Goal: Task Accomplishment & Management: Manage account settings

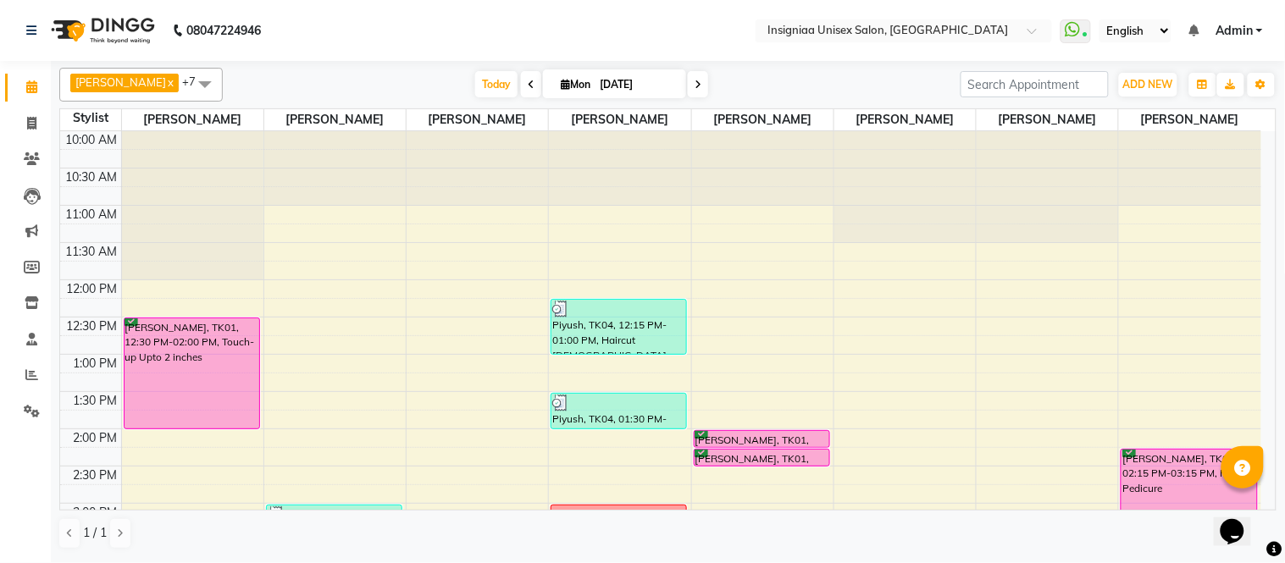
scroll to position [519, 0]
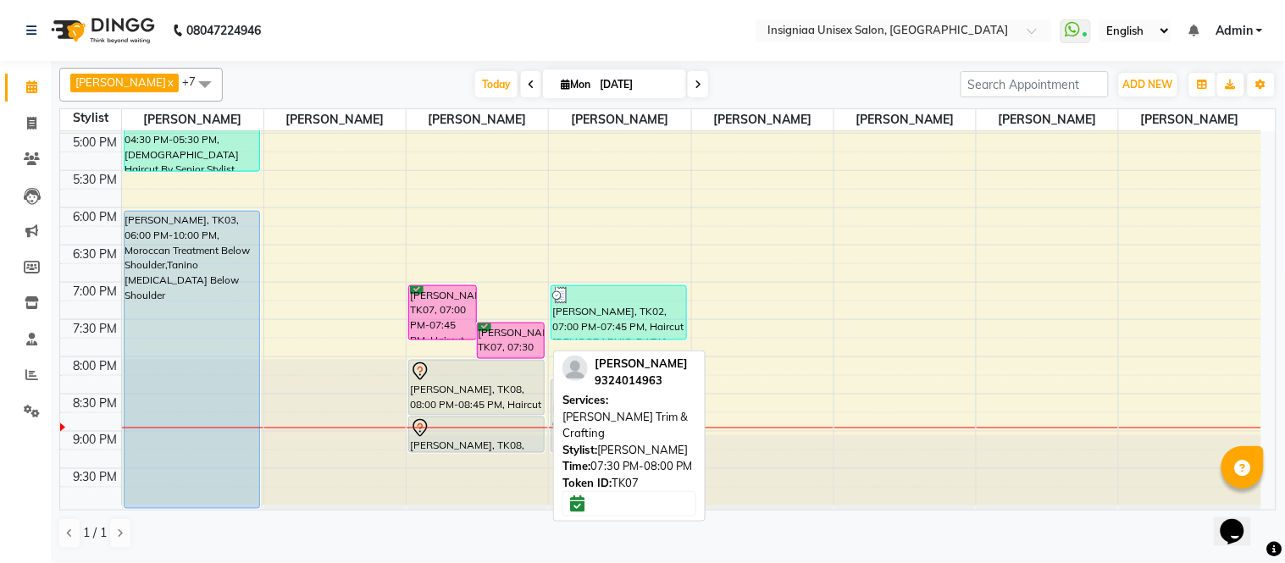
click at [527, 330] on div "[PERSON_NAME], TK07, 07:30 PM-08:00 PM, [PERSON_NAME] Trim & Crafting" at bounding box center [511, 341] width 67 height 35
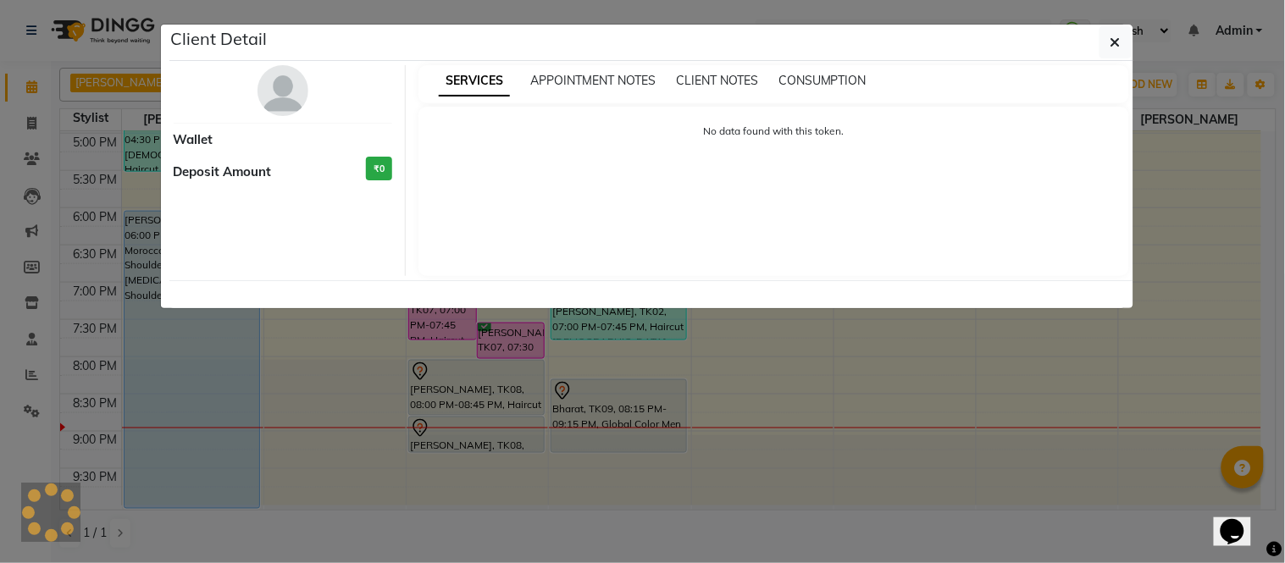
select select "6"
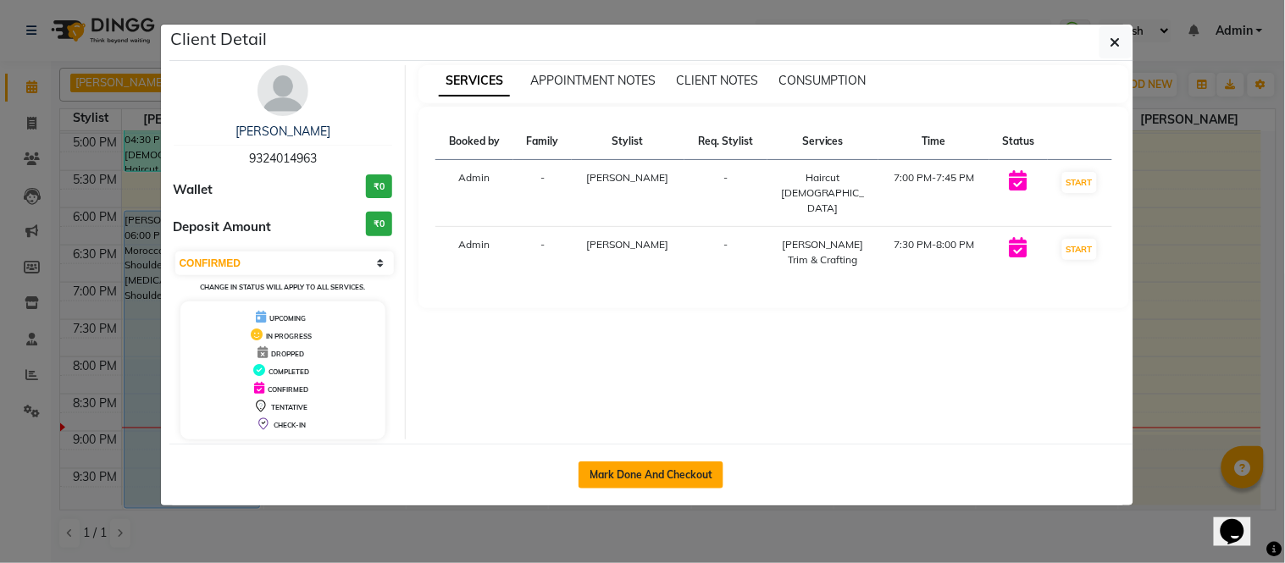
click at [642, 478] on button "Mark Done And Checkout" at bounding box center [651, 475] width 145 height 27
select select "6999"
select select "service"
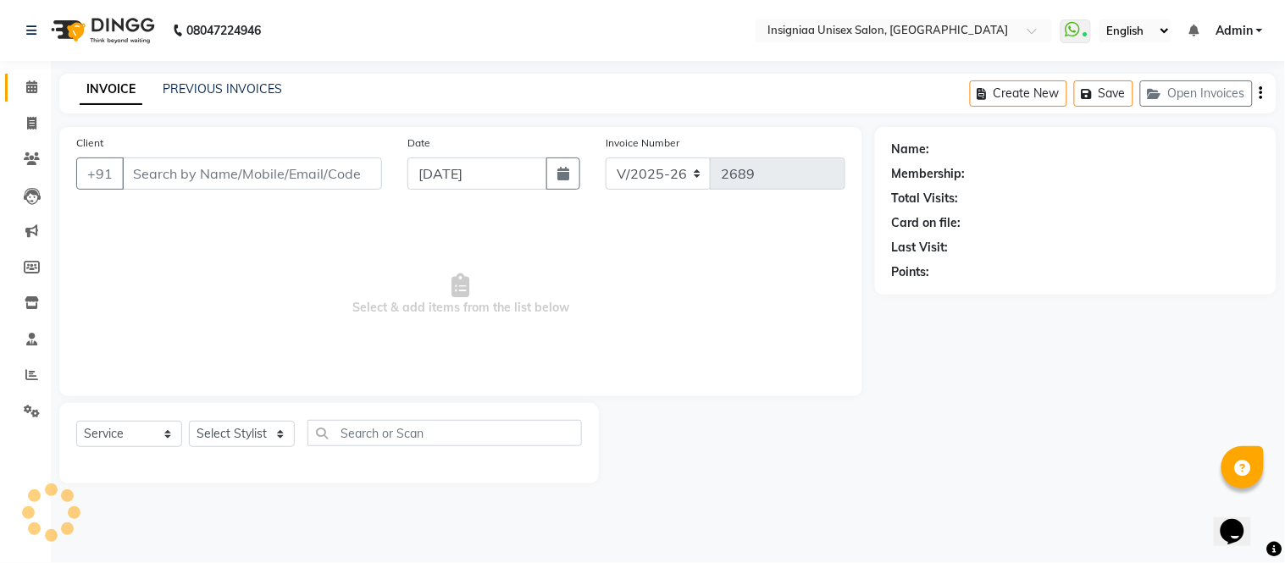
type input "9324014963"
select select "58133"
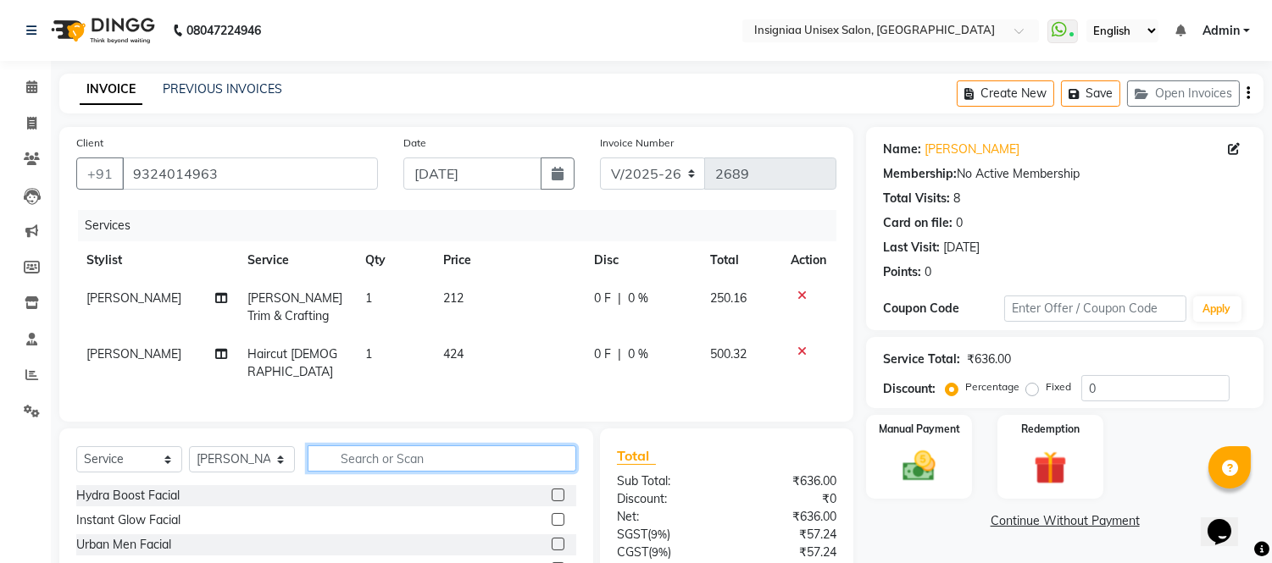
click at [417, 460] on input "text" at bounding box center [442, 459] width 269 height 26
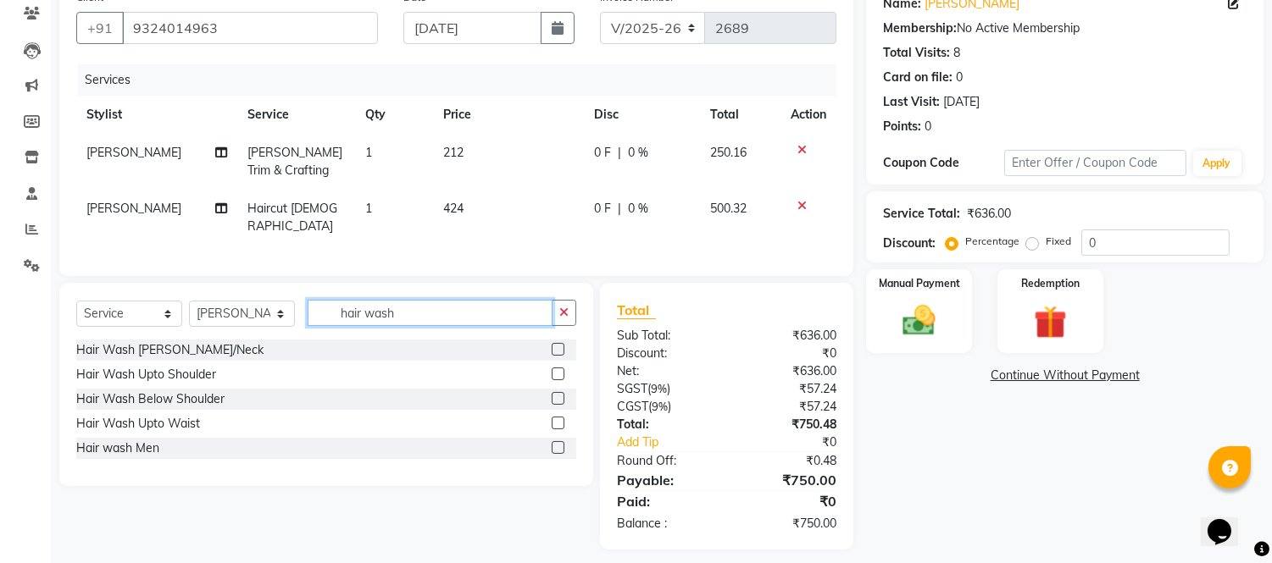
scroll to position [153, 0]
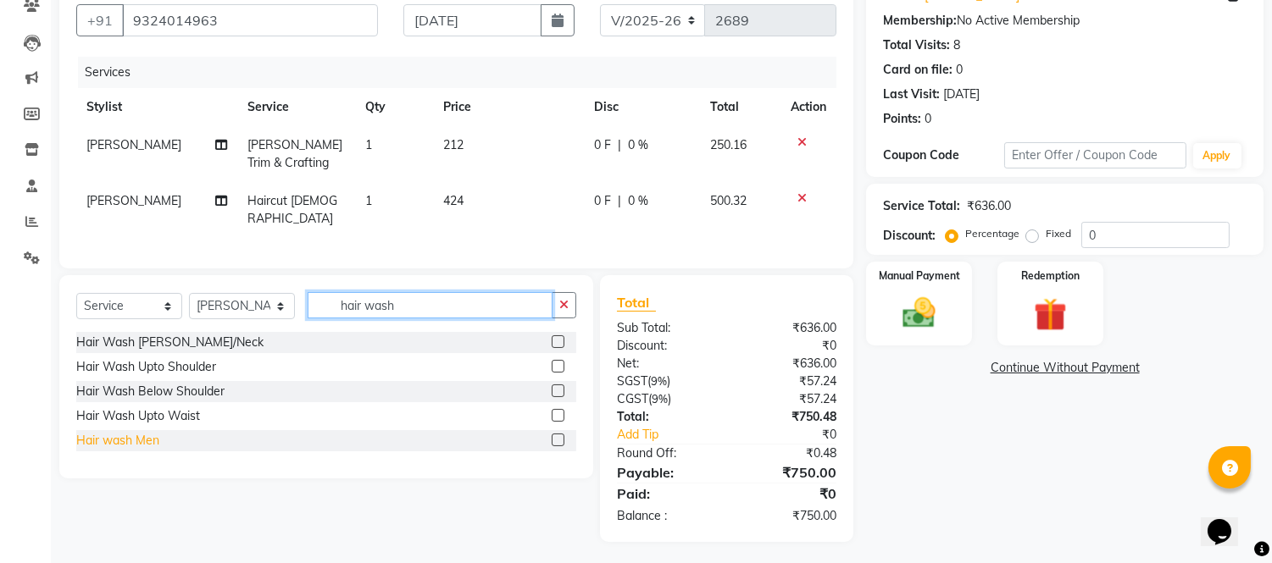
type input "hair wash"
click at [158, 439] on div "Hair wash Men" at bounding box center [117, 441] width 83 height 18
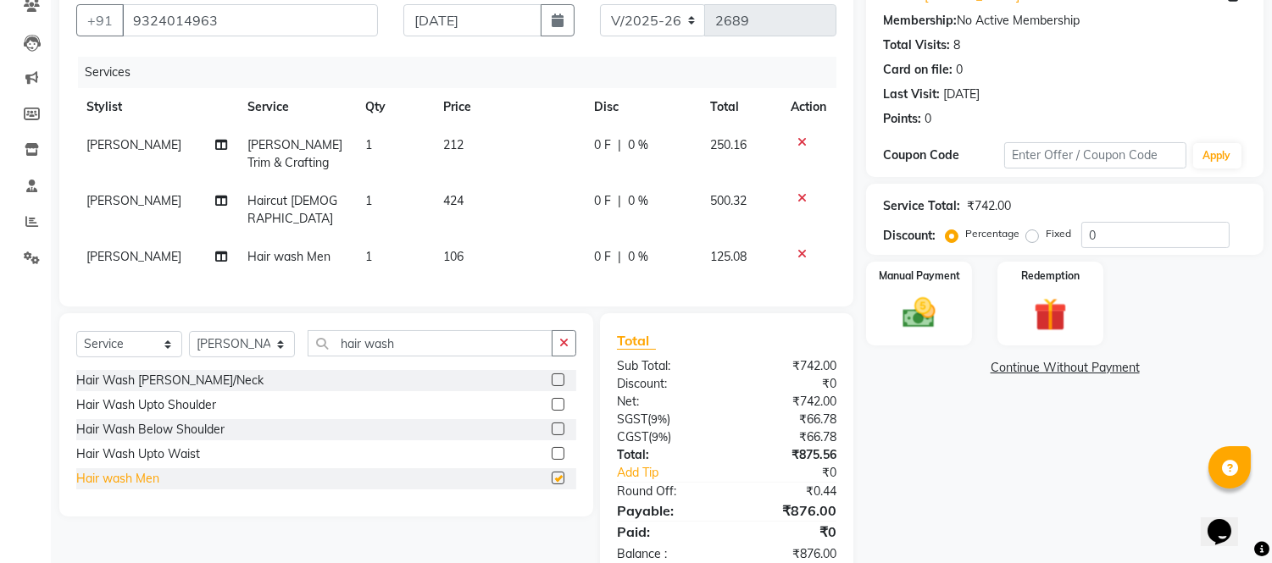
checkbox input "false"
click at [1078, 242] on div "Percentage Fixed" at bounding box center [1015, 235] width 132 height 22
click at [1081, 237] on input "0" at bounding box center [1155, 235] width 148 height 26
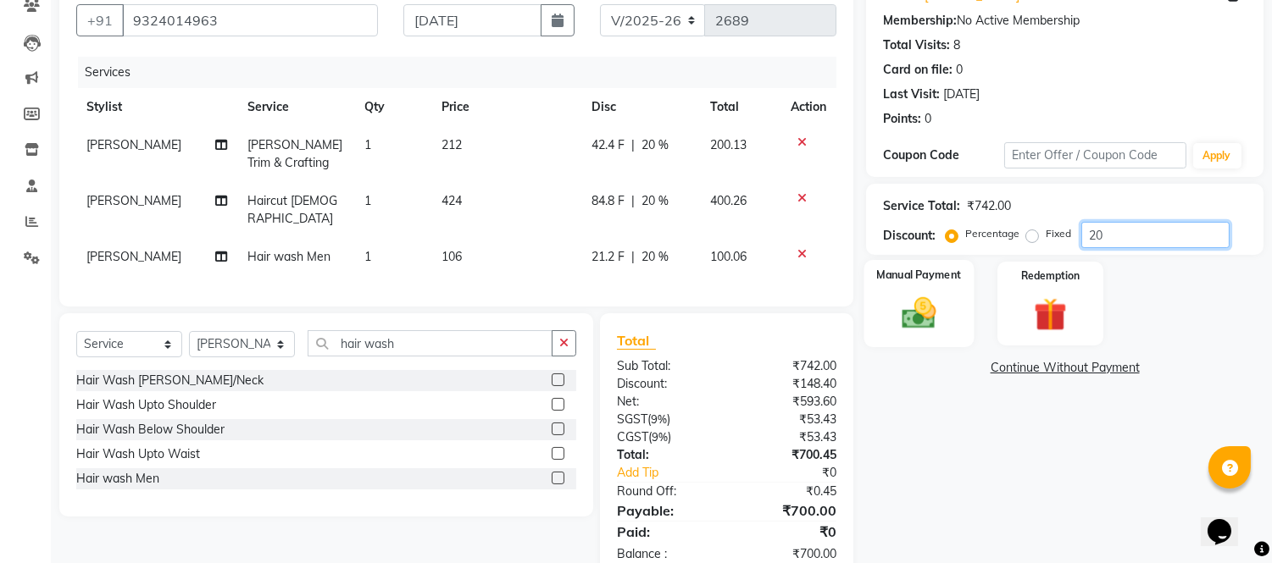
type input "20"
click at [922, 326] on img at bounding box center [919, 314] width 56 height 40
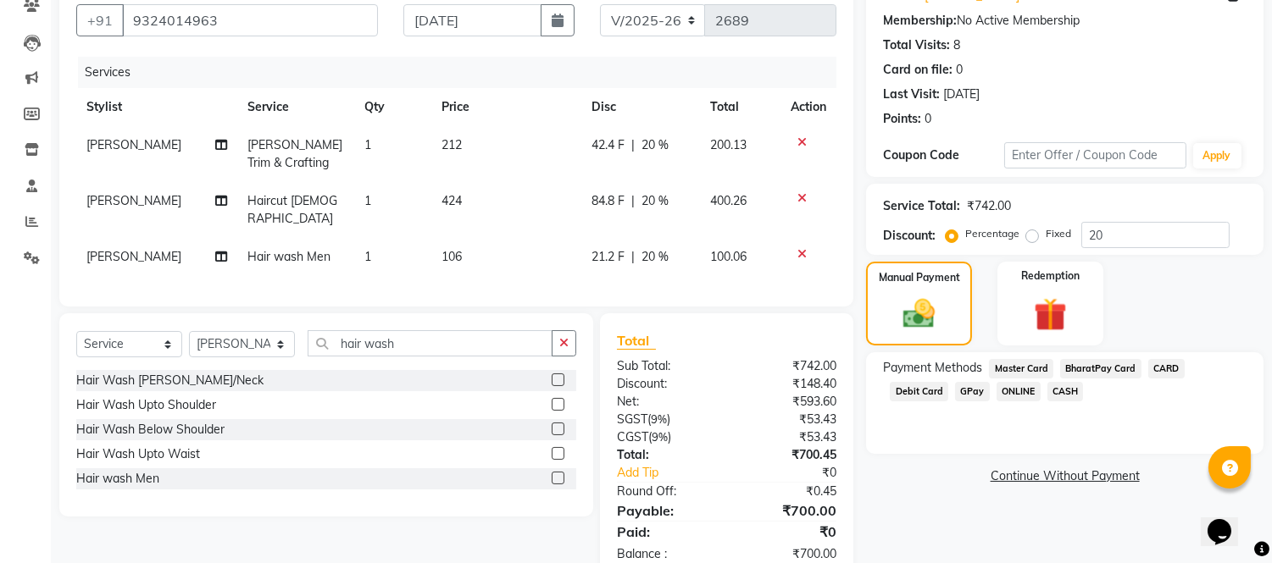
click at [1047, 396] on span "CASH" at bounding box center [1065, 391] width 36 height 19
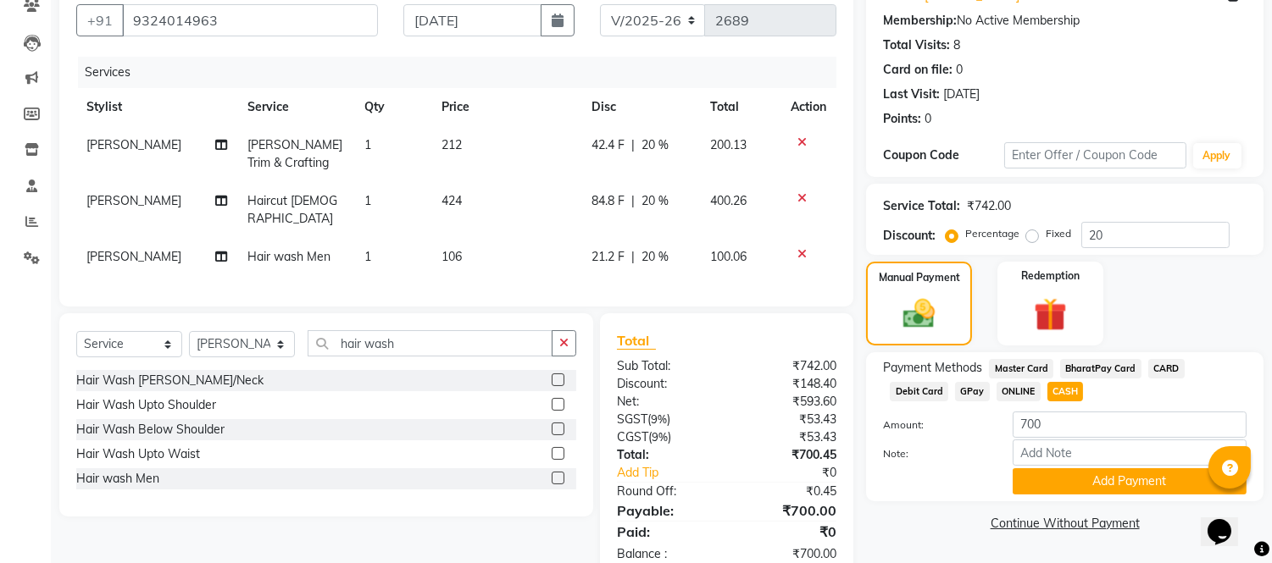
scroll to position [192, 0]
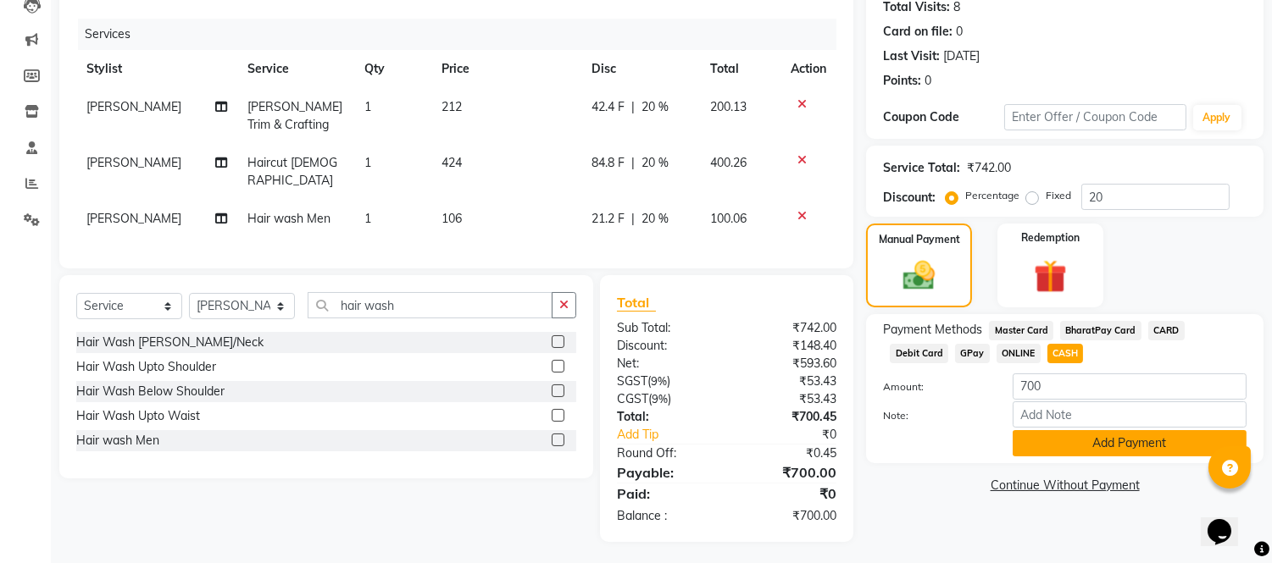
click at [1153, 443] on button "Add Payment" at bounding box center [1130, 443] width 234 height 26
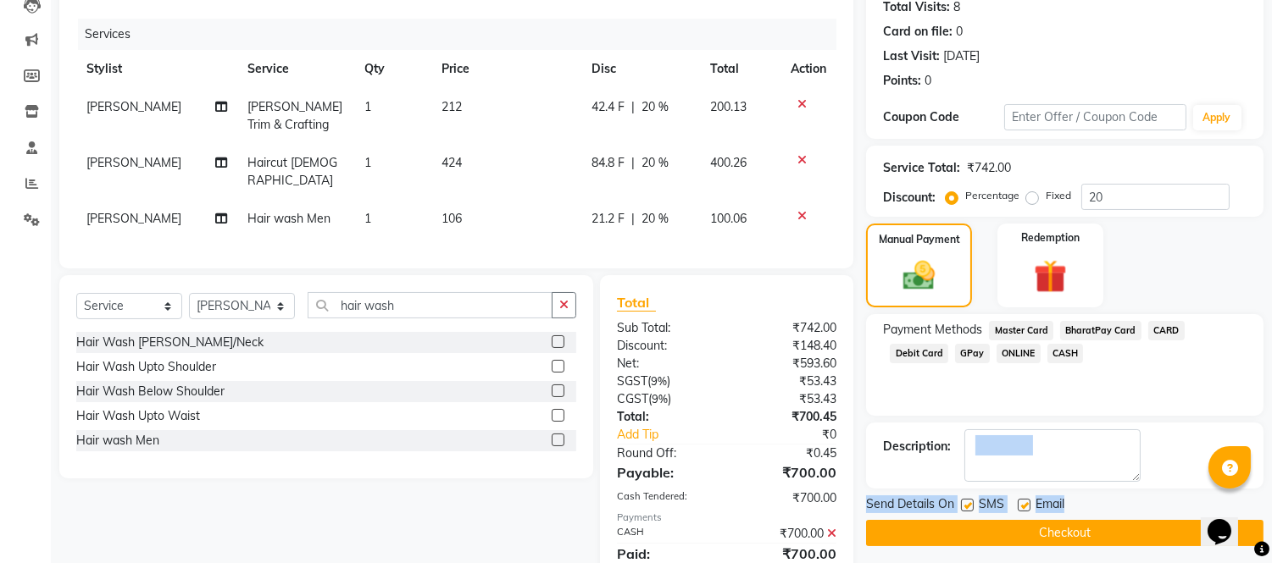
drag, startPoint x: 1271, startPoint y: 468, endPoint x: 1280, endPoint y: 497, distance: 30.8
click at [1272, 372] on html "08047224946 Select Location × Insigniaa Unisex Salon, Kharghar WhatsApp Status …" at bounding box center [636, 89] width 1272 height 563
click at [1173, 410] on div "Payment Methods Master Card BharatPay Card CARD Debit Card GPay ONLINE CASH" at bounding box center [1064, 365] width 397 height 102
click at [1026, 504] on label at bounding box center [1024, 505] width 13 height 13
click at [1026, 504] on input "checkbox" at bounding box center [1023, 506] width 11 height 11
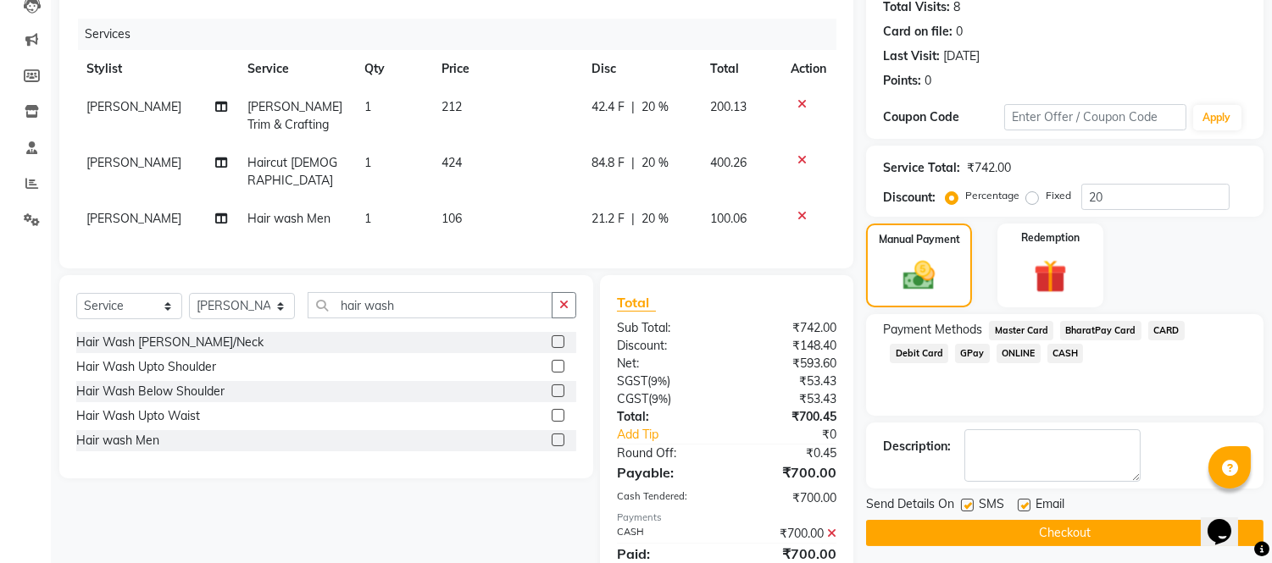
checkbox input "false"
drag, startPoint x: 969, startPoint y: 502, endPoint x: 978, endPoint y: 530, distance: 29.2
click at [969, 503] on label at bounding box center [967, 505] width 13 height 13
click at [969, 503] on input "checkbox" at bounding box center [966, 506] width 11 height 11
checkbox input "false"
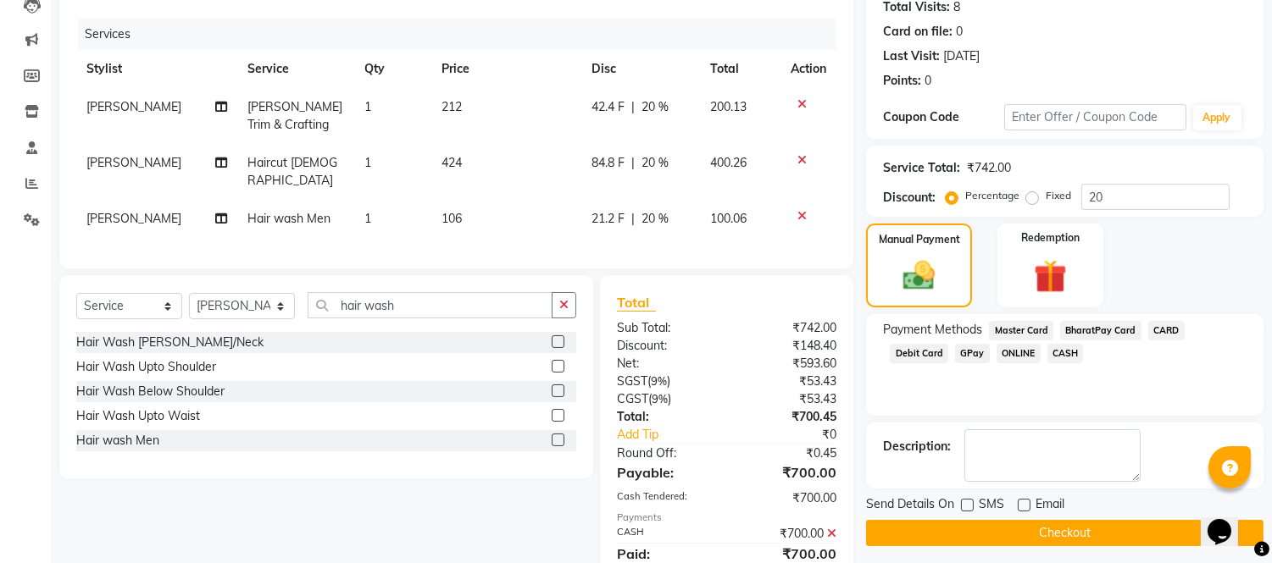
click at [978, 534] on button "Checkout" at bounding box center [1064, 533] width 397 height 26
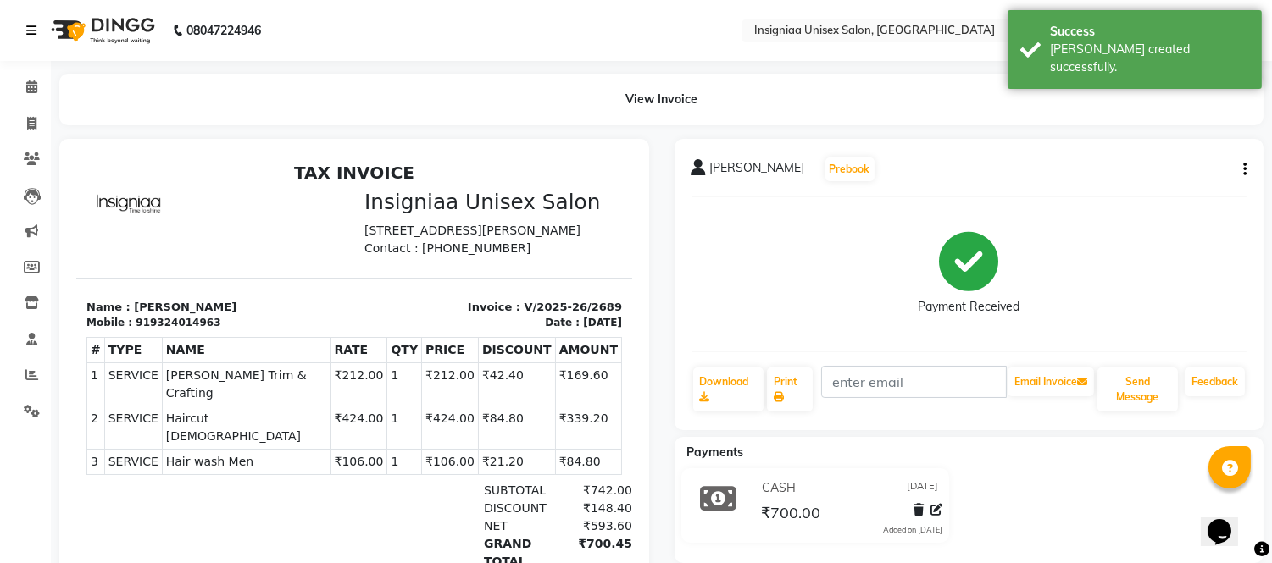
click at [26, 26] on icon at bounding box center [31, 31] width 10 height 12
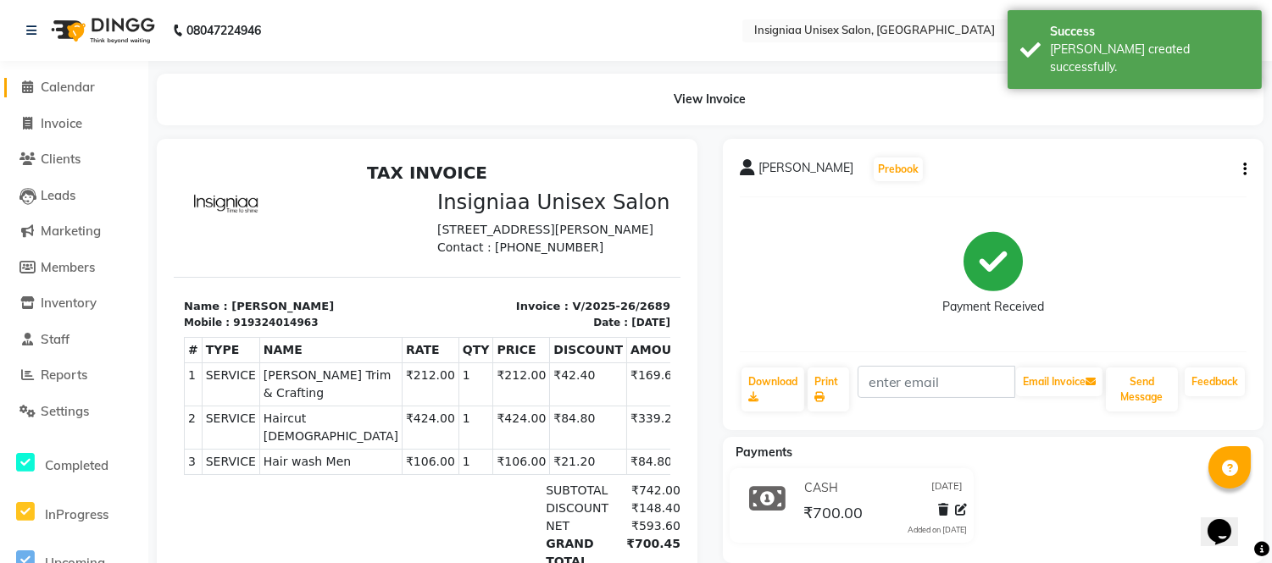
click at [77, 87] on span "Calendar" at bounding box center [68, 87] width 54 height 16
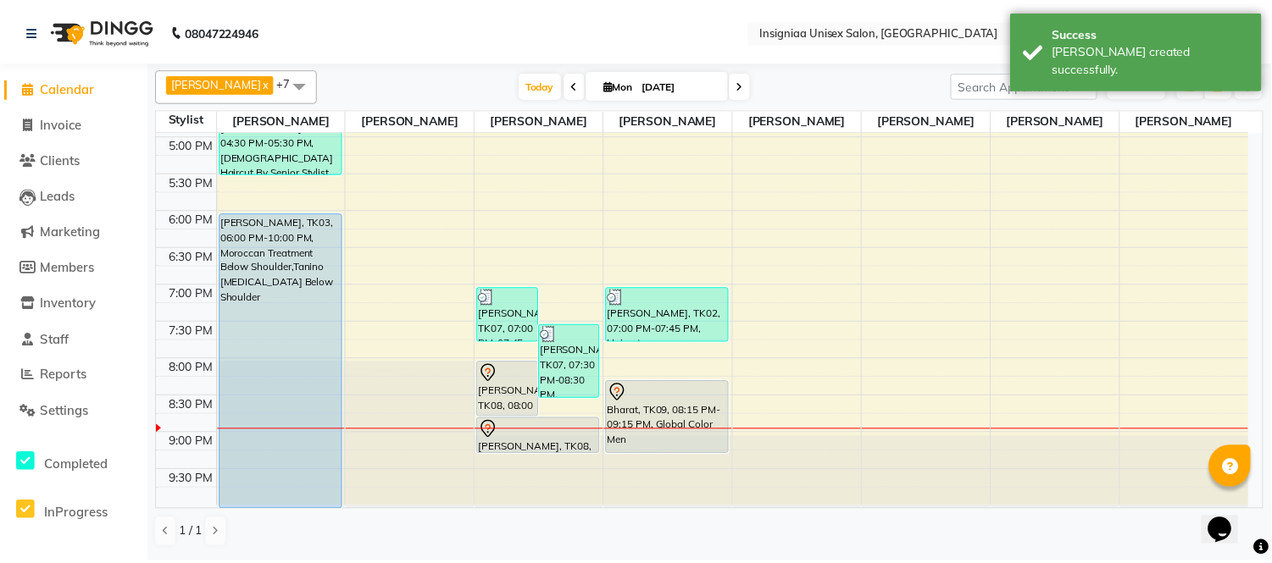
scroll to position [519, 0]
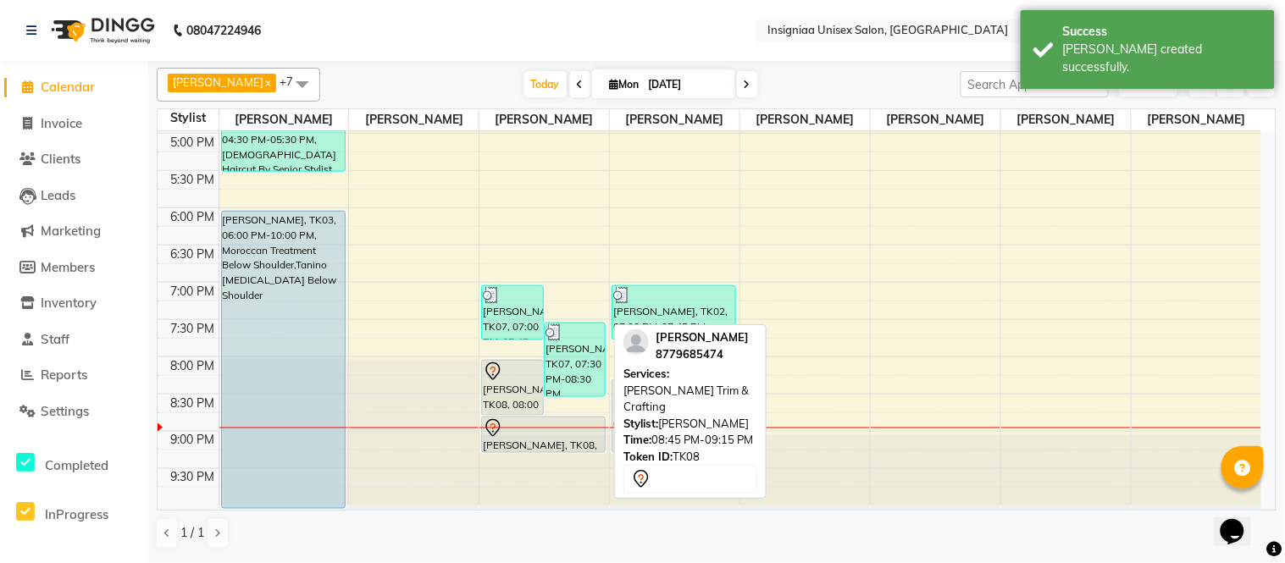
click at [580, 425] on div at bounding box center [543, 429] width 121 height 20
select select "7"
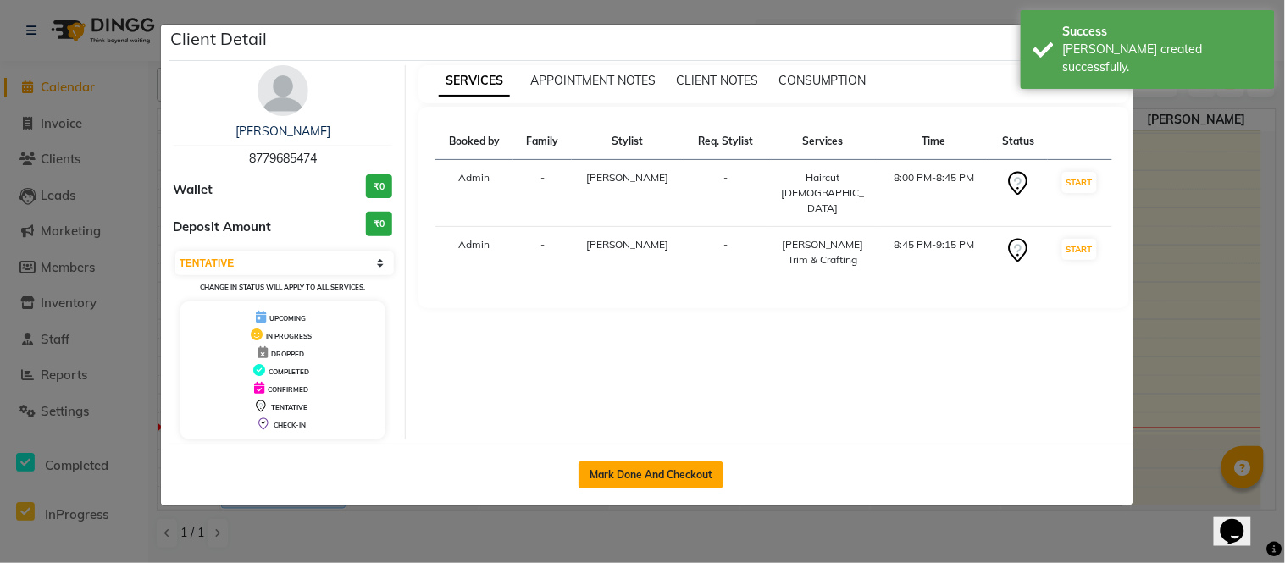
click at [653, 475] on button "Mark Done And Checkout" at bounding box center [651, 475] width 145 height 27
select select "6999"
select select "service"
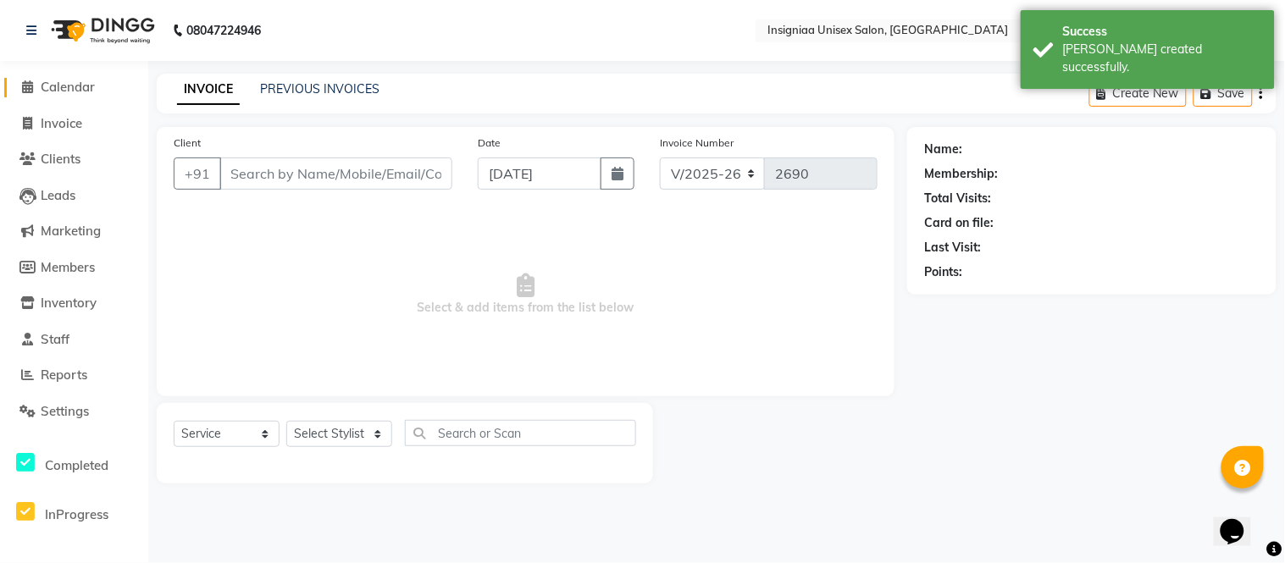
type input "8779685474"
select select "58133"
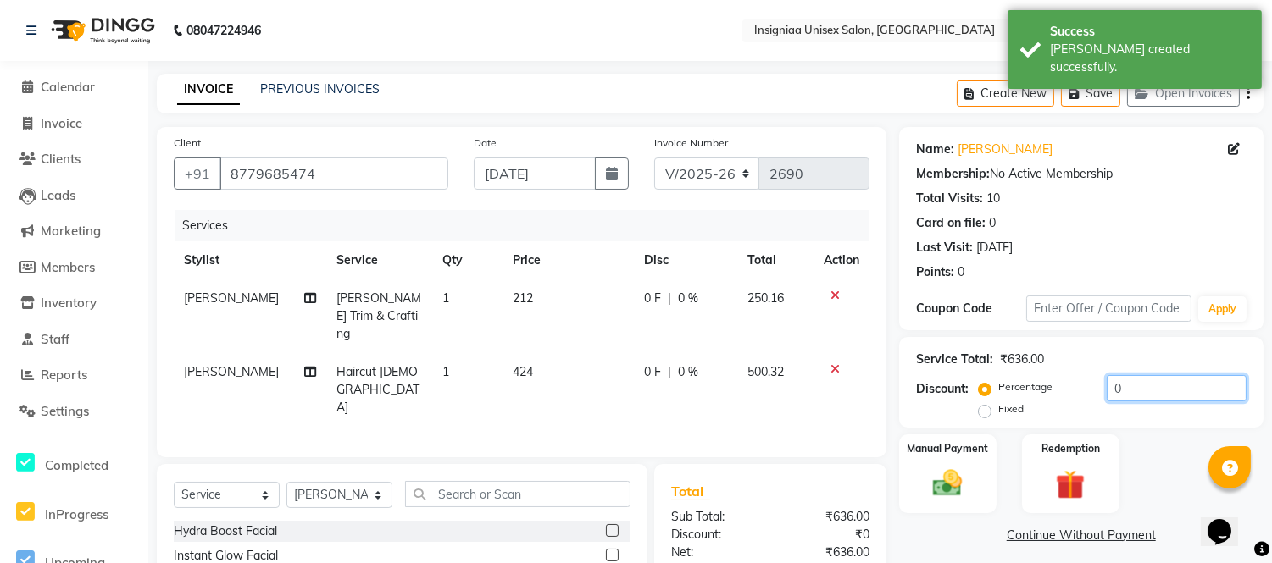
click at [1107, 391] on input "0" at bounding box center [1177, 388] width 140 height 26
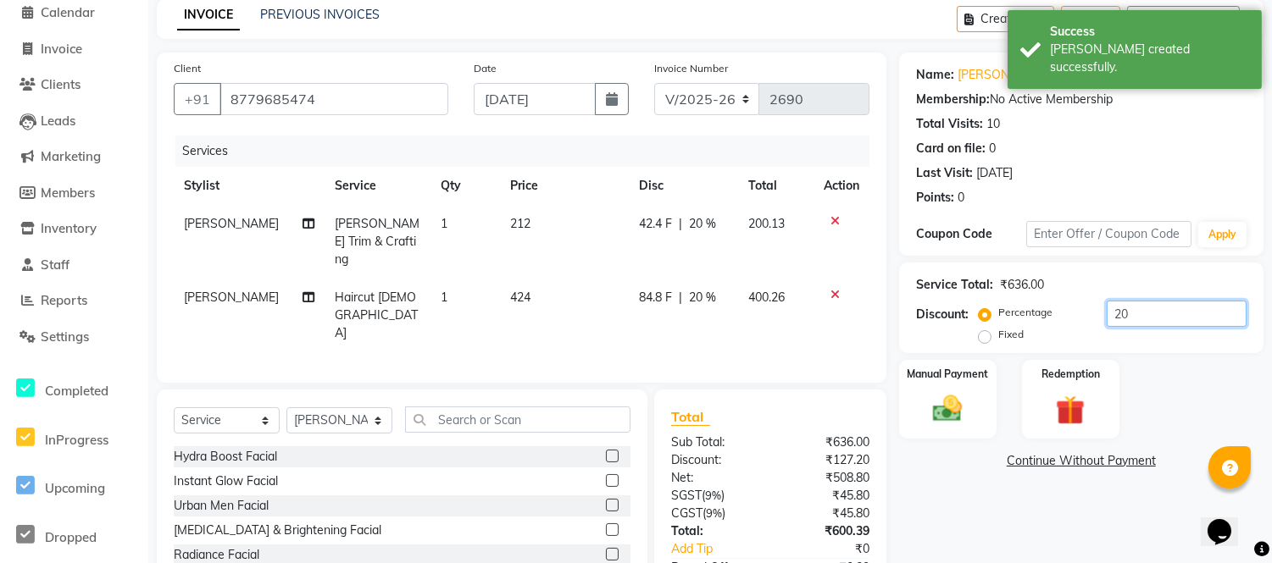
scroll to position [59, 0]
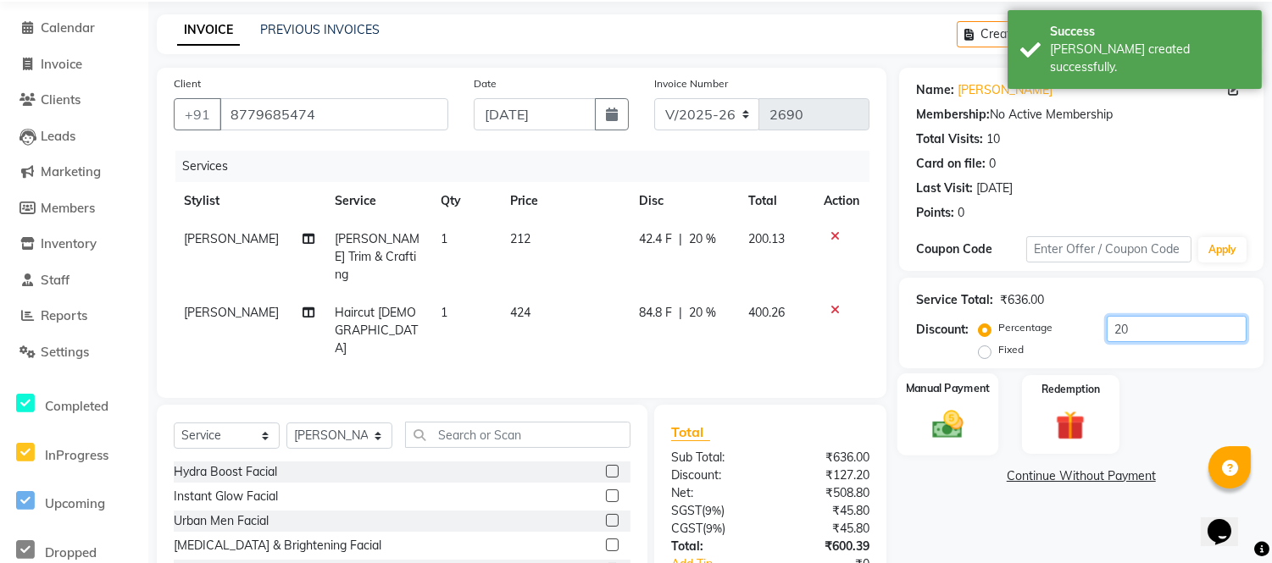
type input "20"
click at [959, 426] on img at bounding box center [948, 425] width 50 height 36
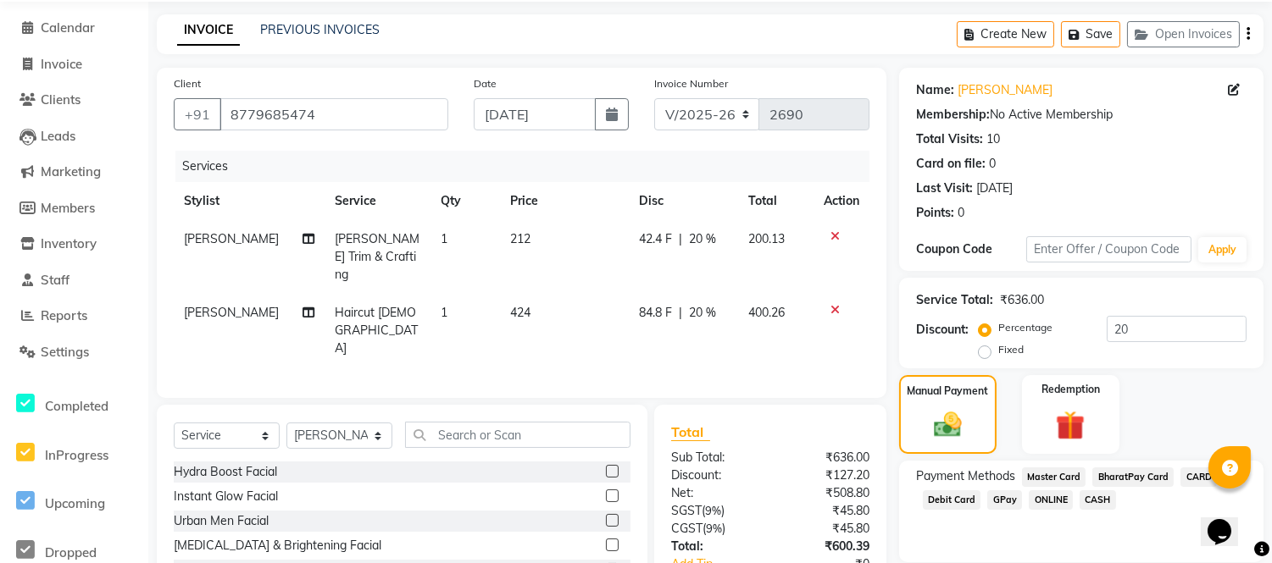
click at [1074, 493] on div "CASH" at bounding box center [1094, 502] width 43 height 23
click at [1087, 502] on span "CASH" at bounding box center [1098, 500] width 36 height 19
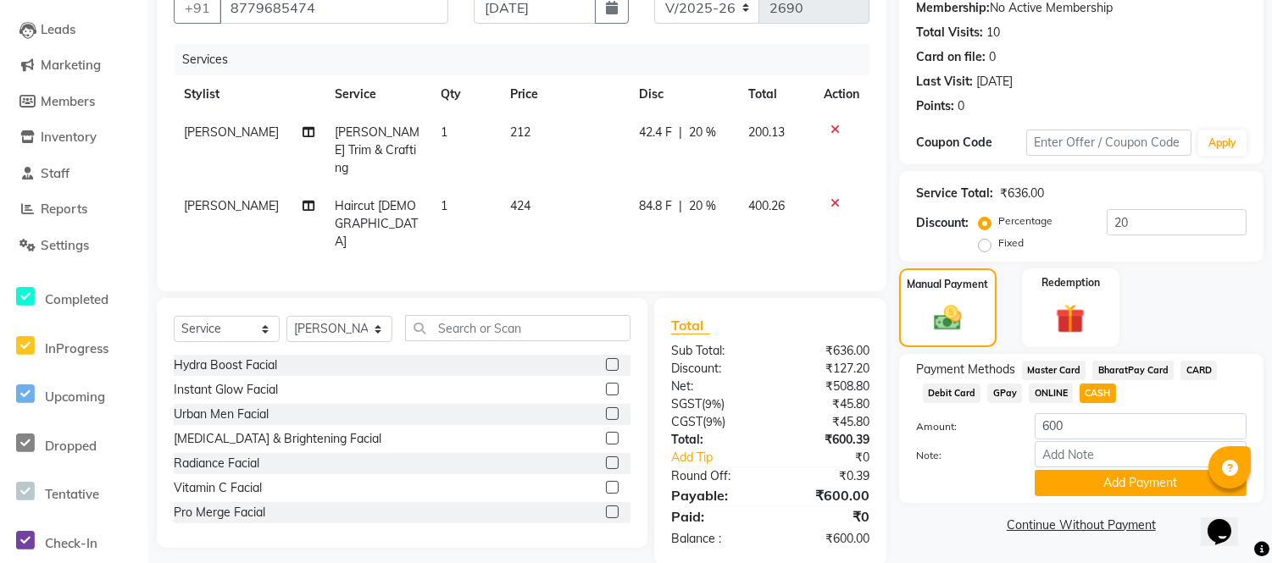
click at [1052, 488] on button "Add Payment" at bounding box center [1141, 483] width 212 height 26
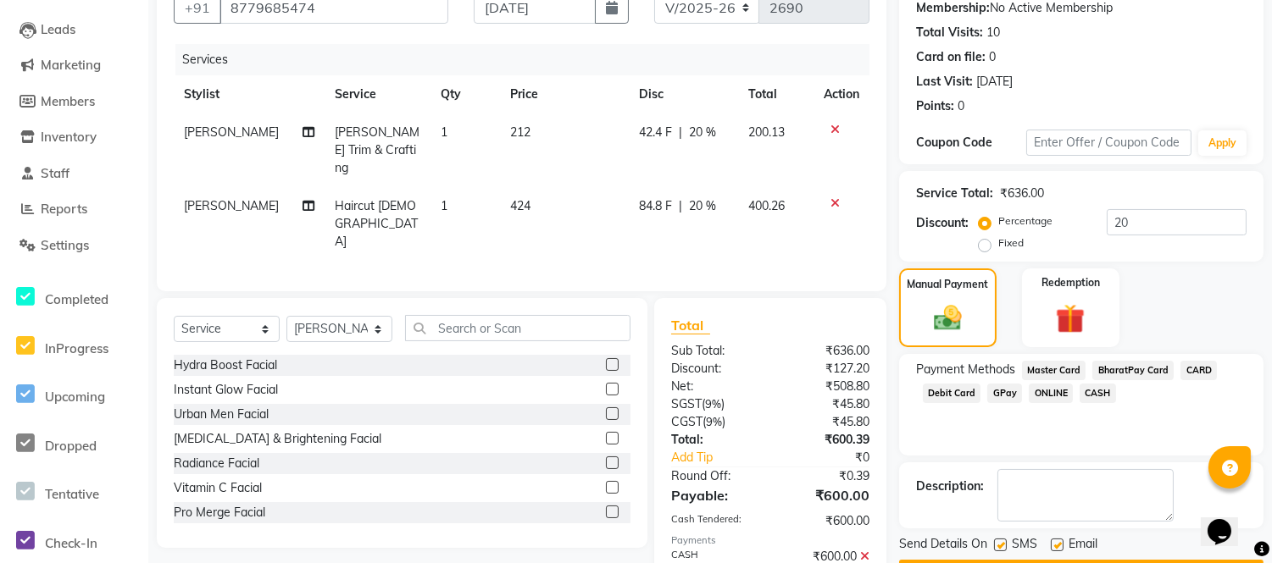
scroll to position [214, 0]
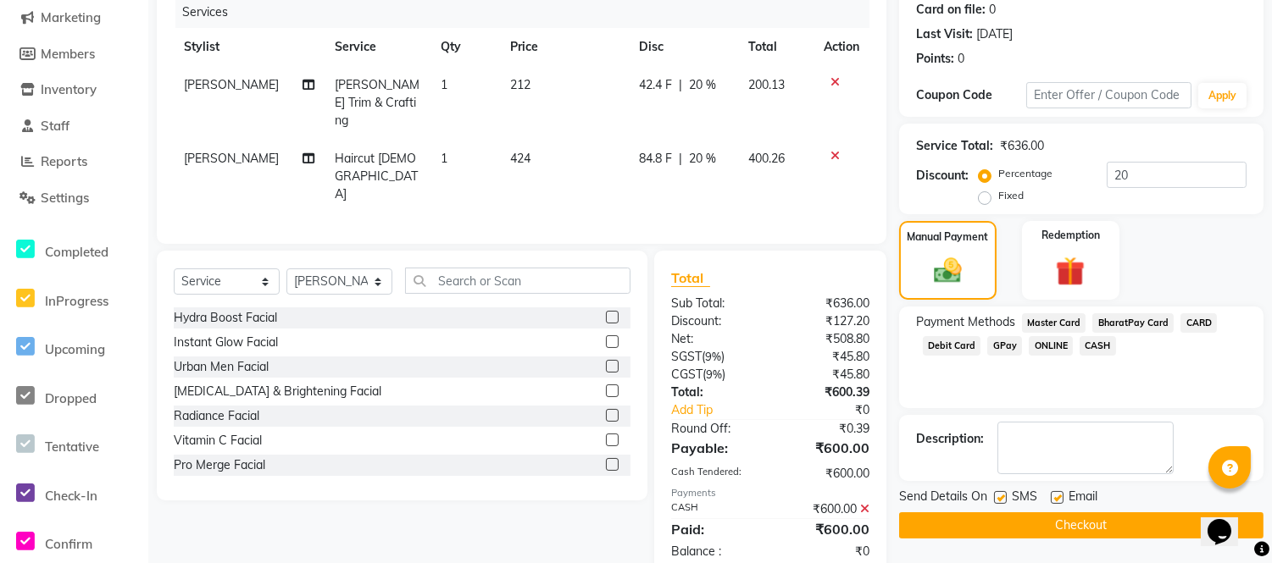
click at [1057, 497] on label at bounding box center [1057, 497] width 13 height 13
click at [1057, 497] on input "checkbox" at bounding box center [1056, 498] width 11 height 11
checkbox input "false"
click at [996, 501] on label at bounding box center [1000, 497] width 13 height 13
click at [996, 501] on input "checkbox" at bounding box center [999, 498] width 11 height 11
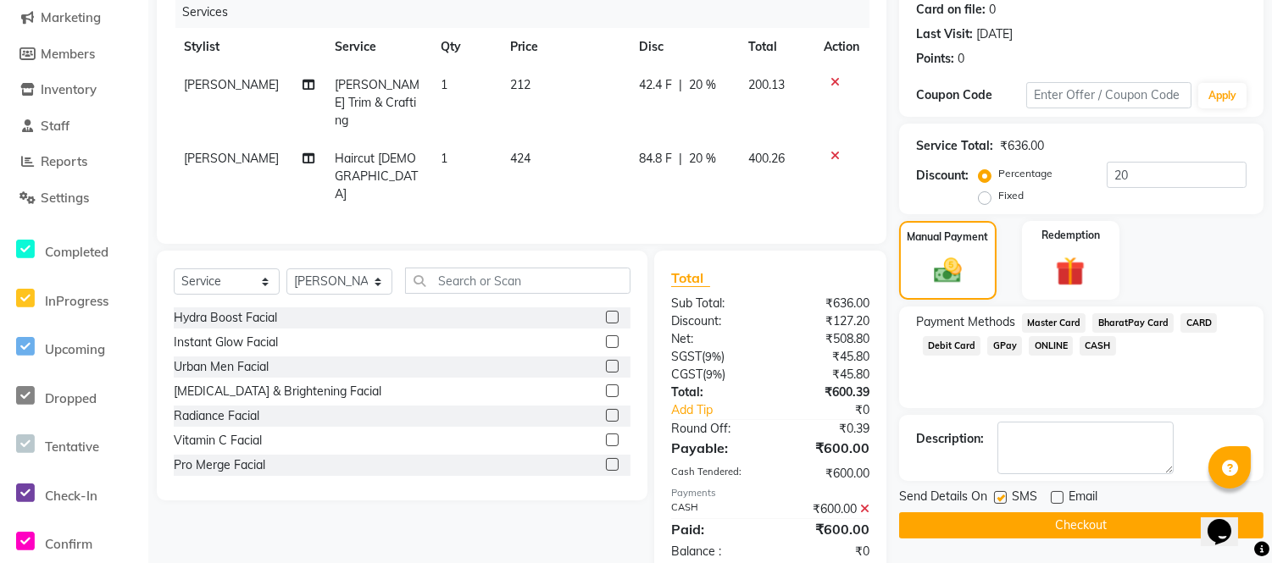
checkbox input "false"
click at [1009, 526] on button "Checkout" at bounding box center [1081, 526] width 364 height 26
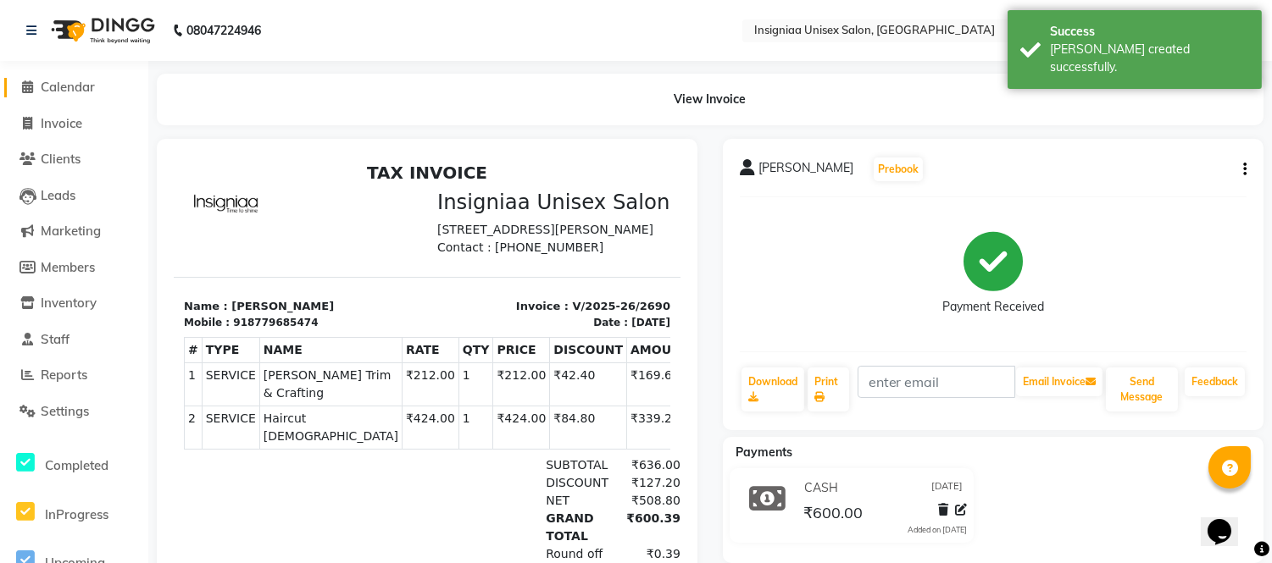
click at [68, 89] on span "Calendar" at bounding box center [68, 87] width 54 height 16
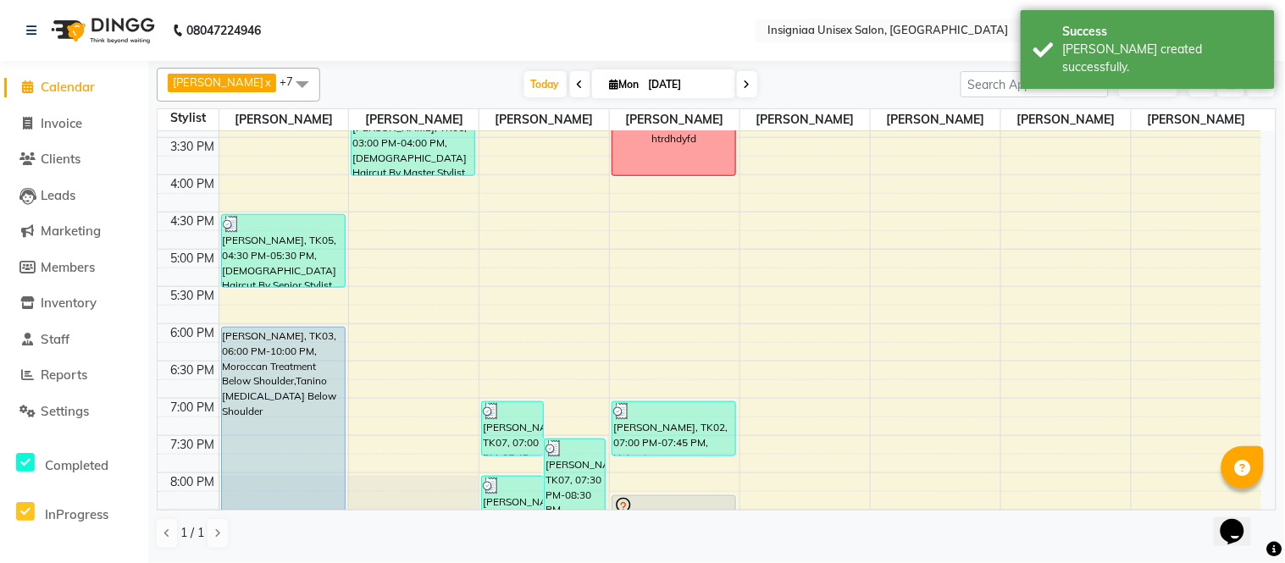
scroll to position [519, 0]
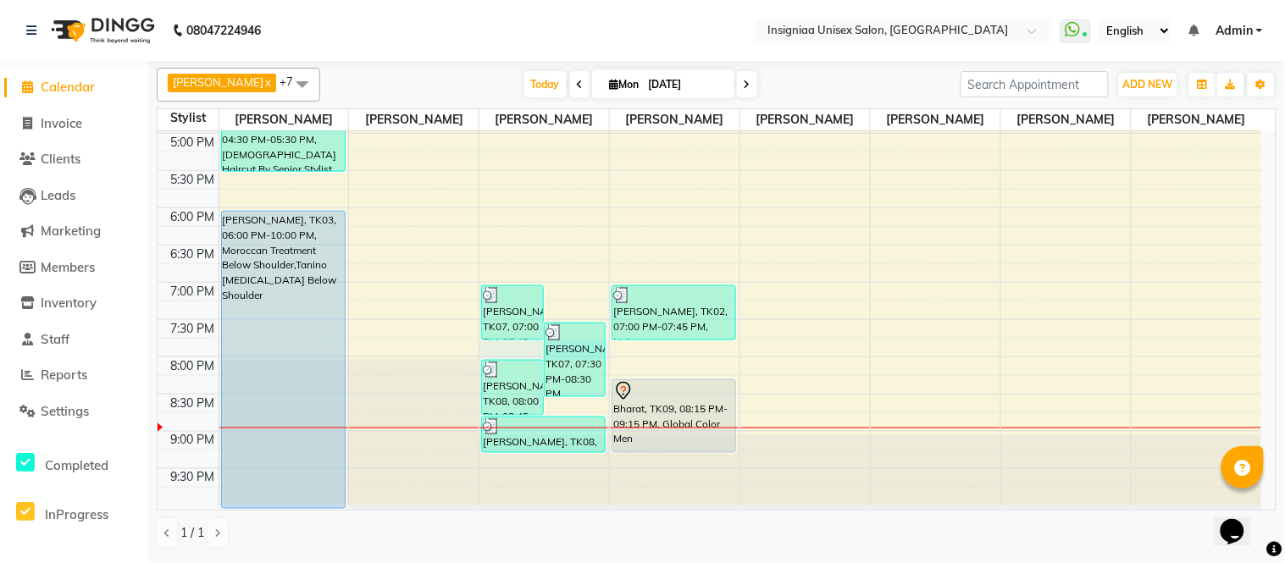
click at [524, 348] on div "10:00 AM 10:30 AM 11:00 AM 11:30 AM 12:00 PM 12:30 PM 1:00 PM 1:30 PM 2:00 PM 2…" at bounding box center [710, 59] width 1104 height 894
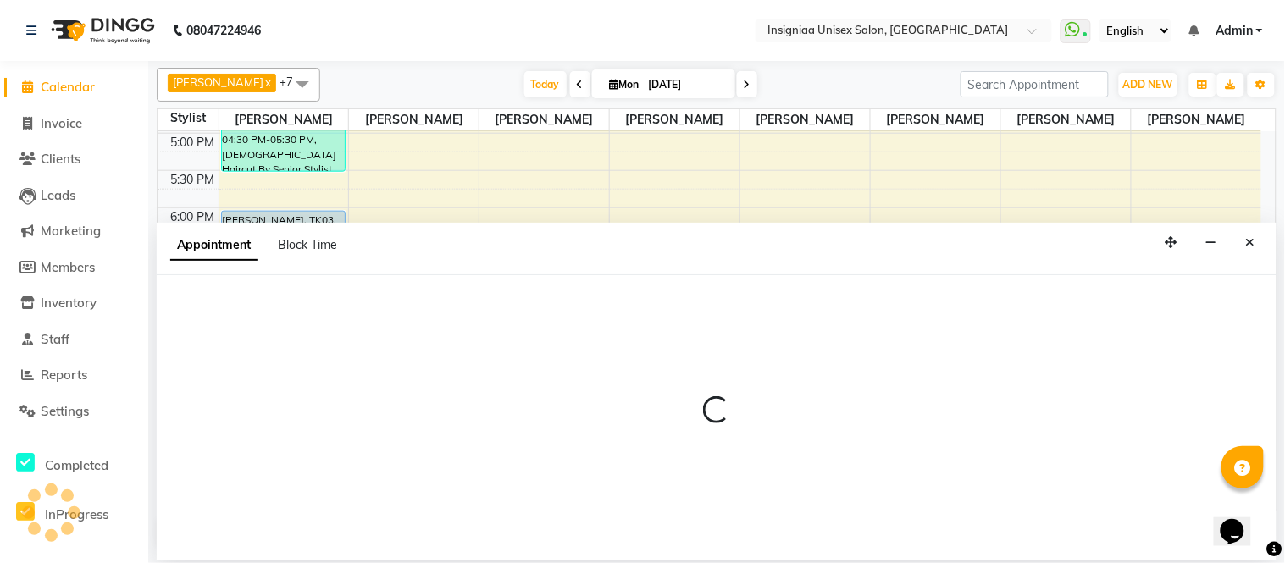
select select "58133"
select select "tentative"
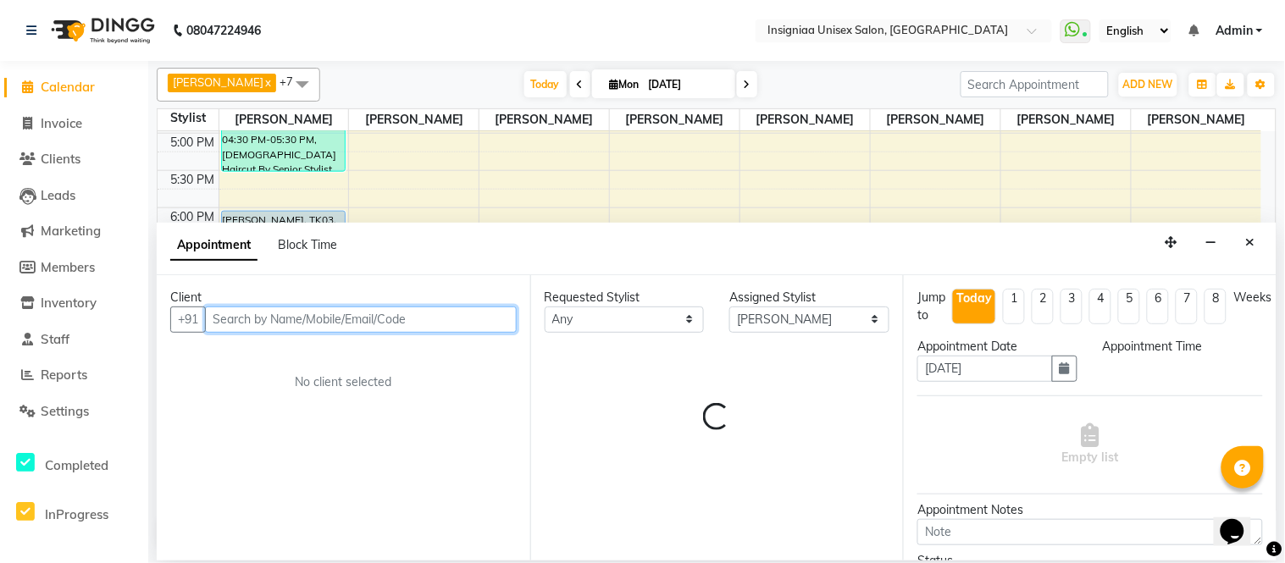
select select "1185"
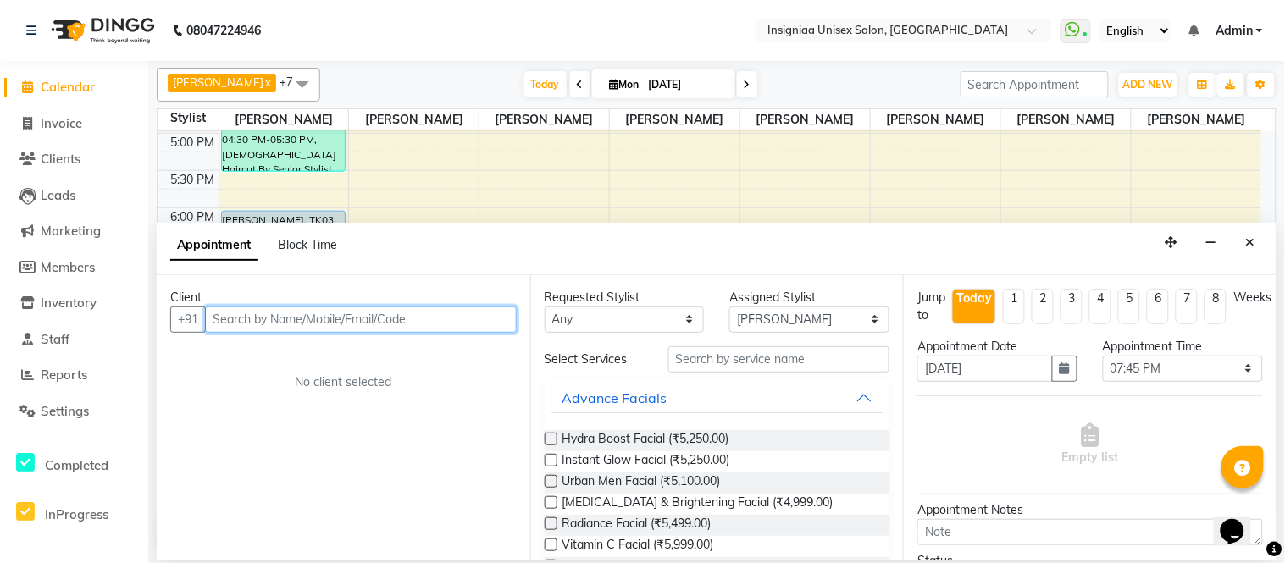
click at [429, 326] on input "text" at bounding box center [361, 320] width 312 height 26
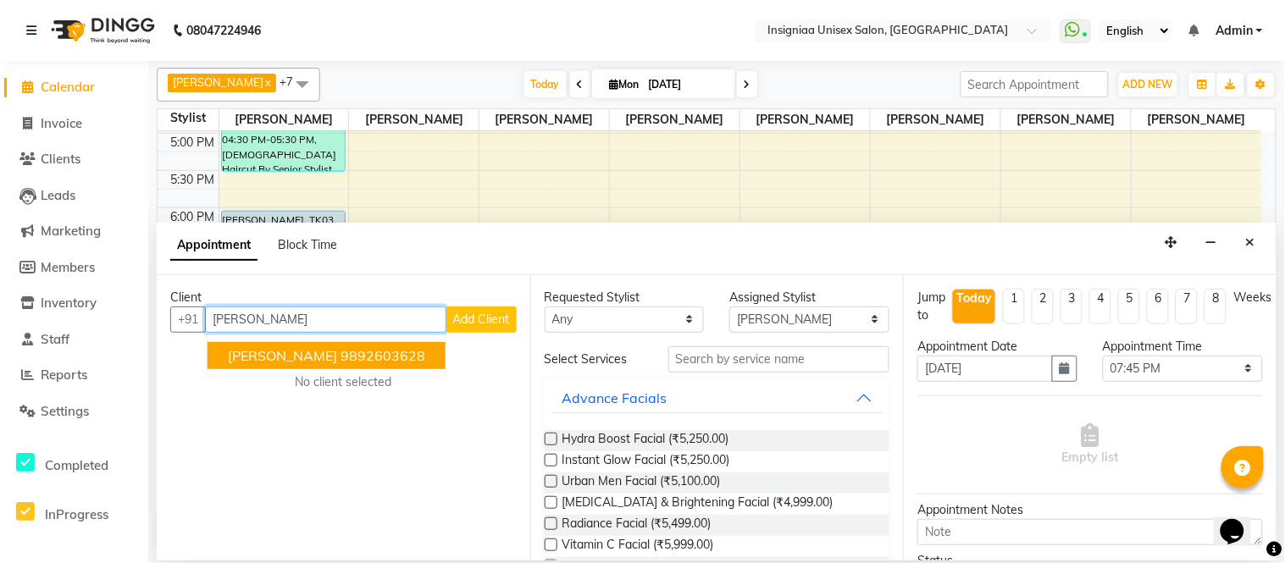
click at [400, 357] on ngb-highlight "9892603628" at bounding box center [383, 355] width 85 height 17
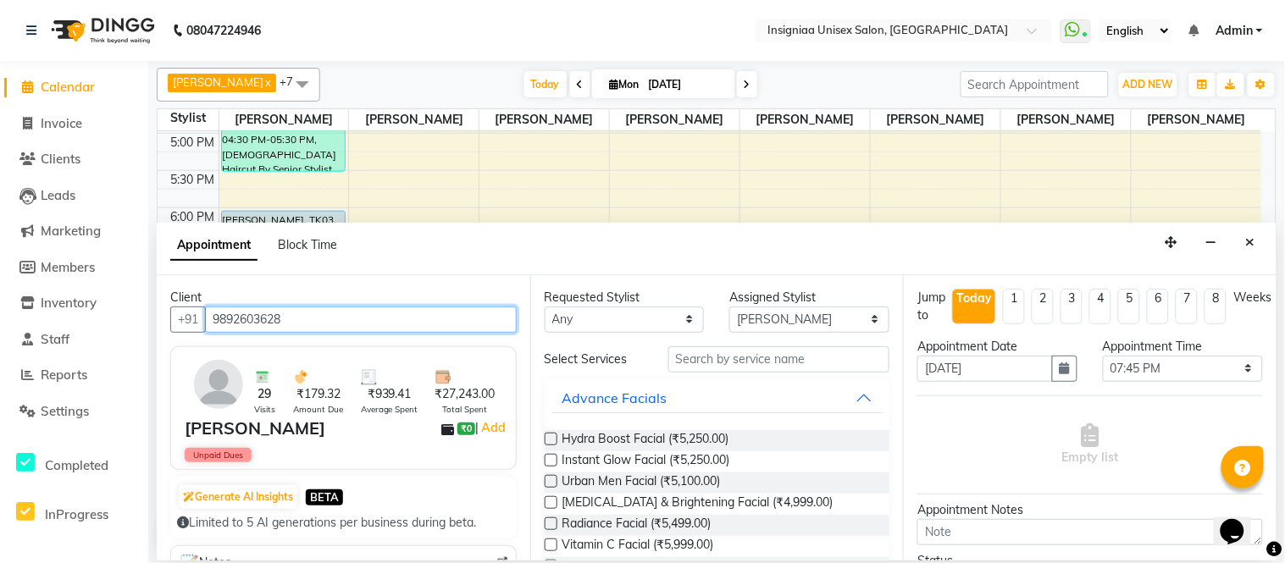
type input "9892603628"
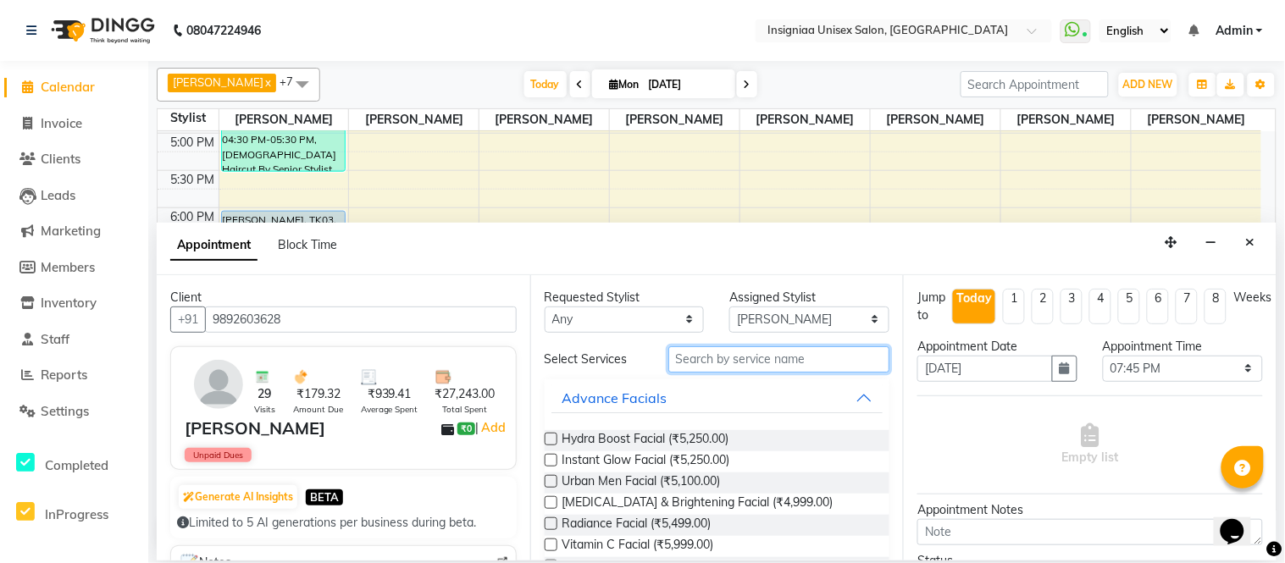
click at [771, 358] on input "text" at bounding box center [780, 360] width 222 height 26
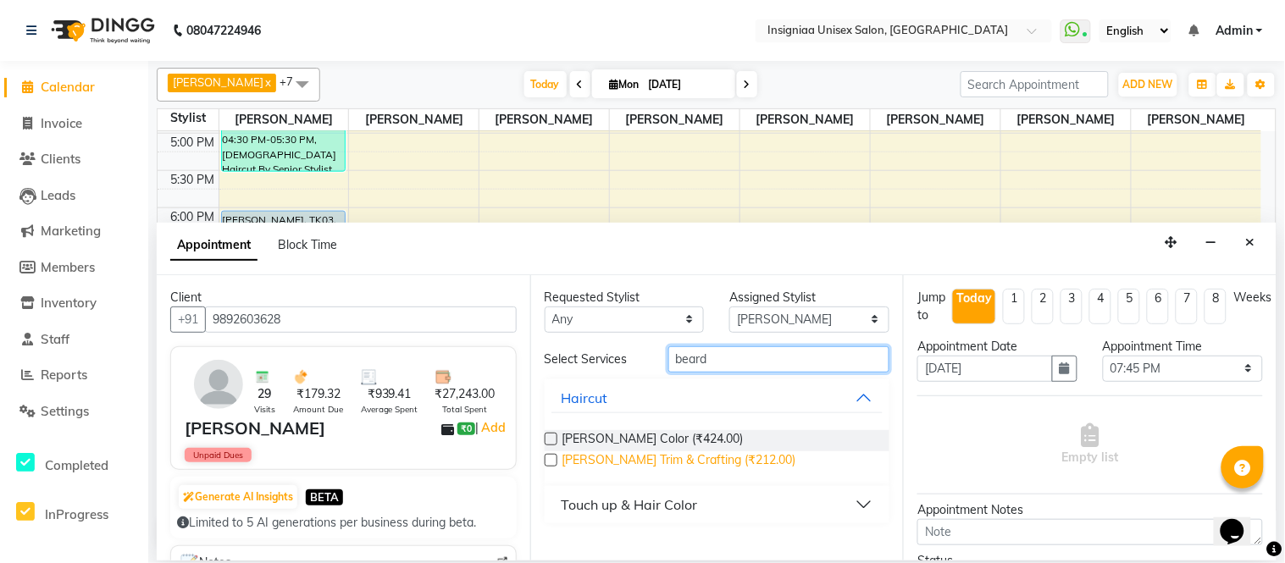
type input "beard"
click at [713, 453] on span "[PERSON_NAME] Trim & Crafting (₹212.00)" at bounding box center [680, 462] width 234 height 21
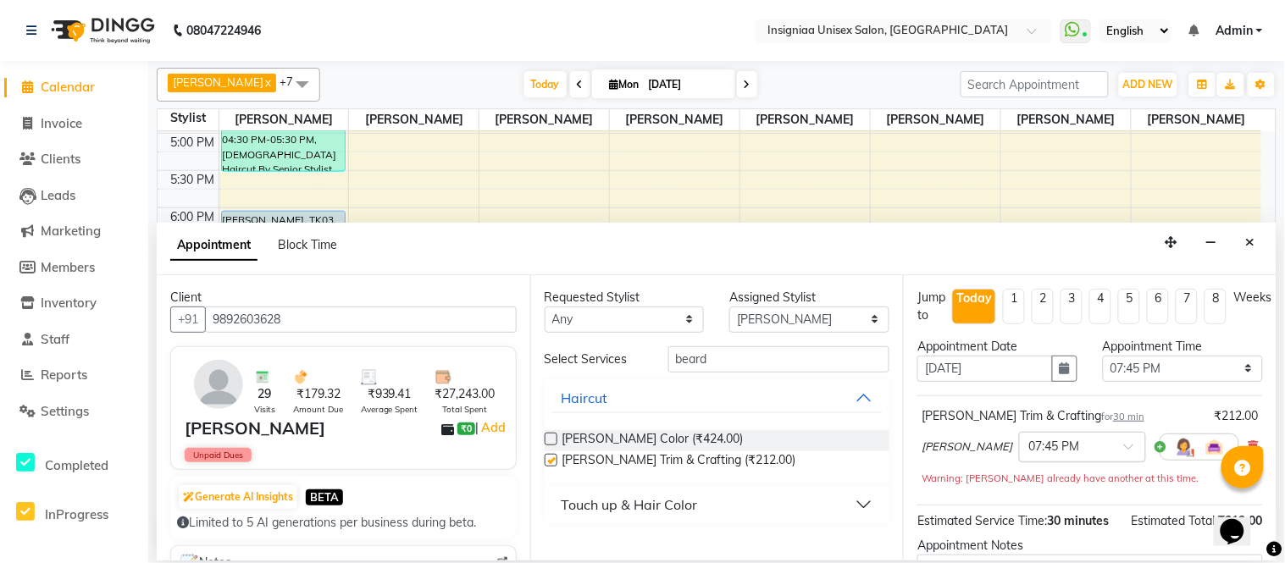
checkbox input "false"
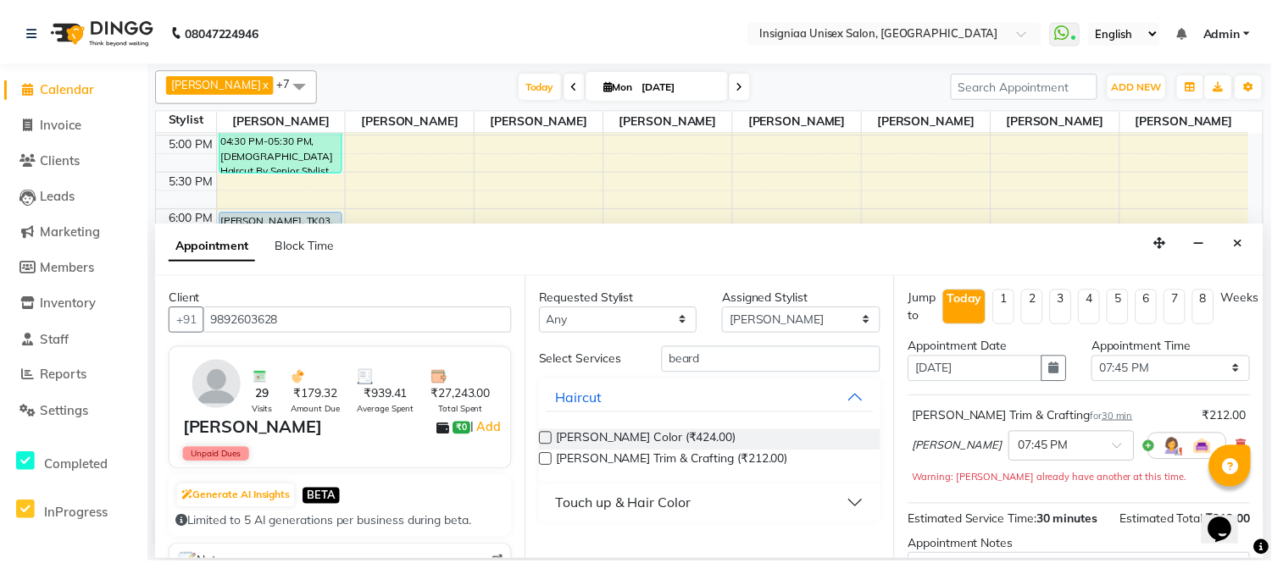
scroll to position [195, 0]
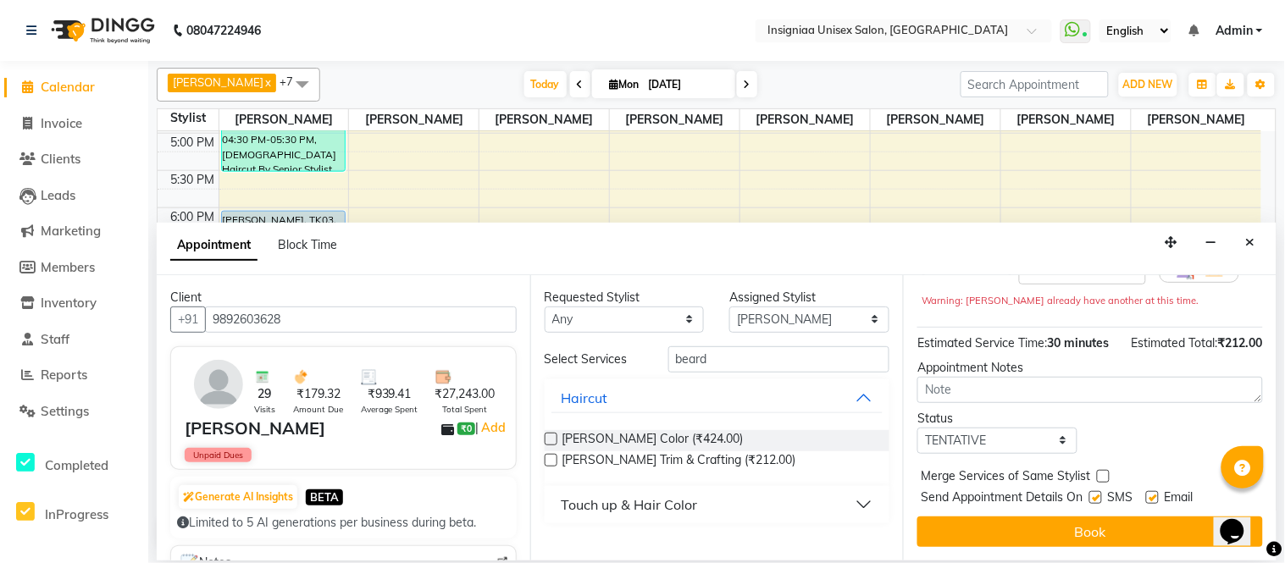
click at [1155, 503] on label at bounding box center [1152, 497] width 13 height 13
click at [1155, 503] on input "checkbox" at bounding box center [1151, 499] width 11 height 11
checkbox input "false"
click at [1097, 498] on label at bounding box center [1096, 497] width 13 height 13
click at [1097, 498] on input "checkbox" at bounding box center [1095, 499] width 11 height 11
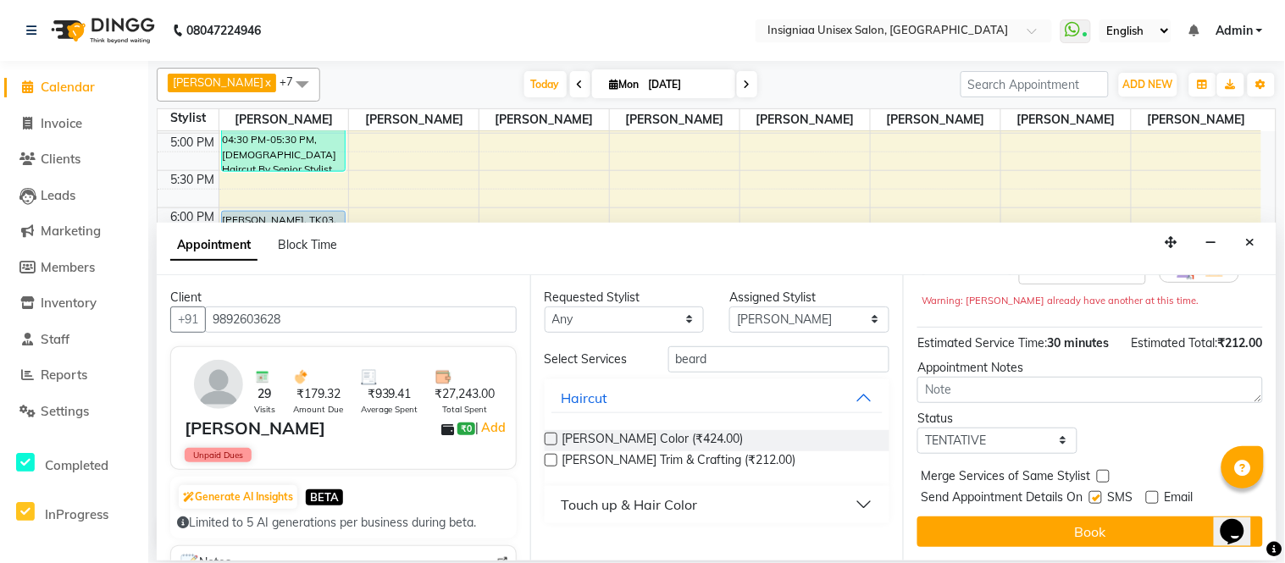
checkbox input "false"
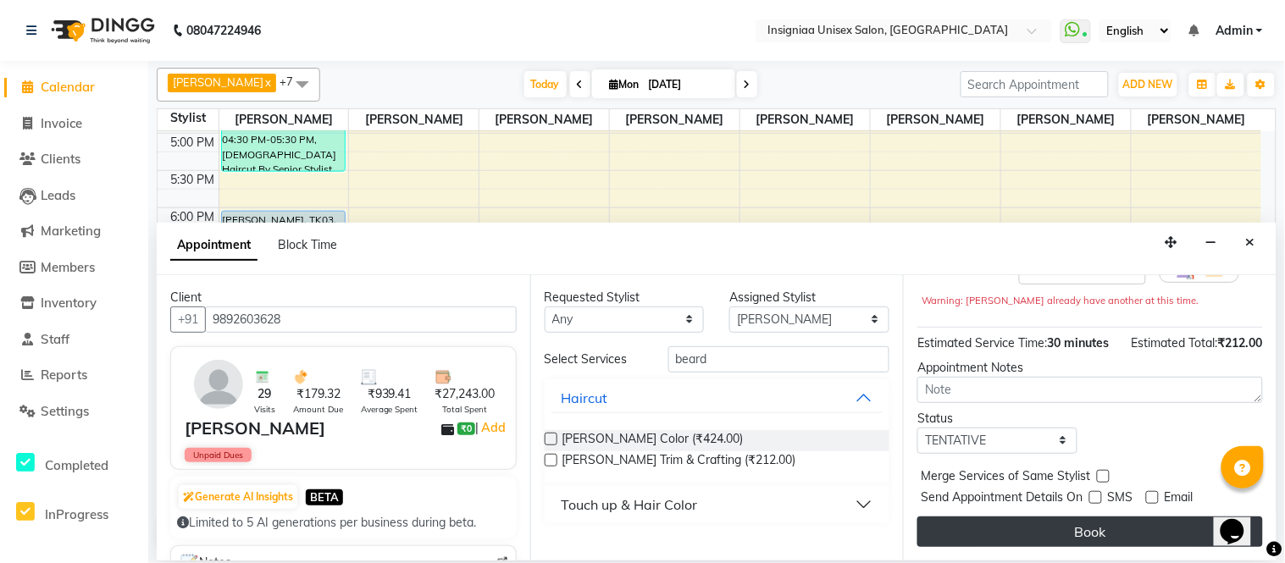
click at [1107, 530] on button "Book" at bounding box center [1091, 532] width 346 height 31
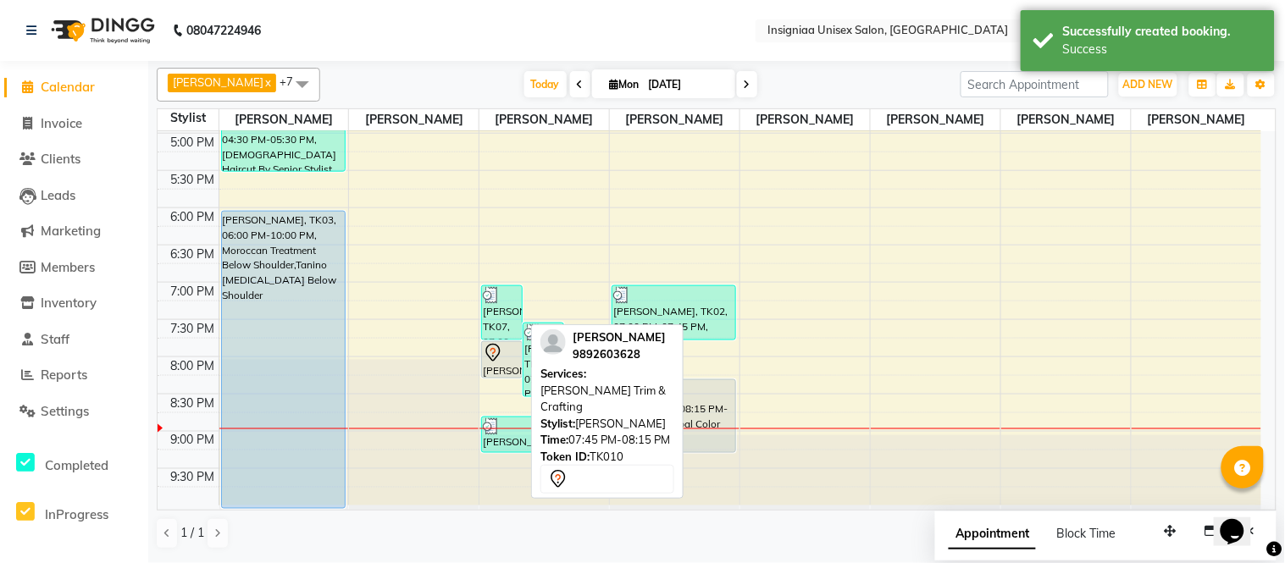
click at [495, 369] on div "[PERSON_NAME], TK10, 07:45 PM-08:15 PM, [PERSON_NAME] Trim & Crafting" at bounding box center [502, 360] width 40 height 36
select select "7"
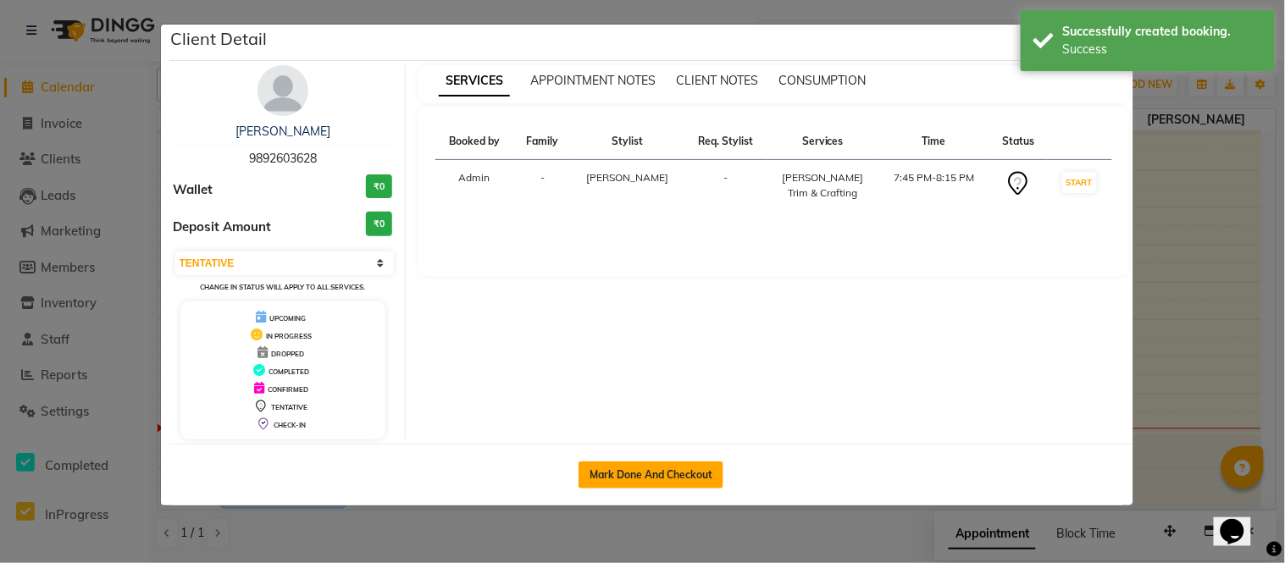
click at [608, 467] on button "Mark Done And Checkout" at bounding box center [651, 475] width 145 height 27
select select "6999"
select select "service"
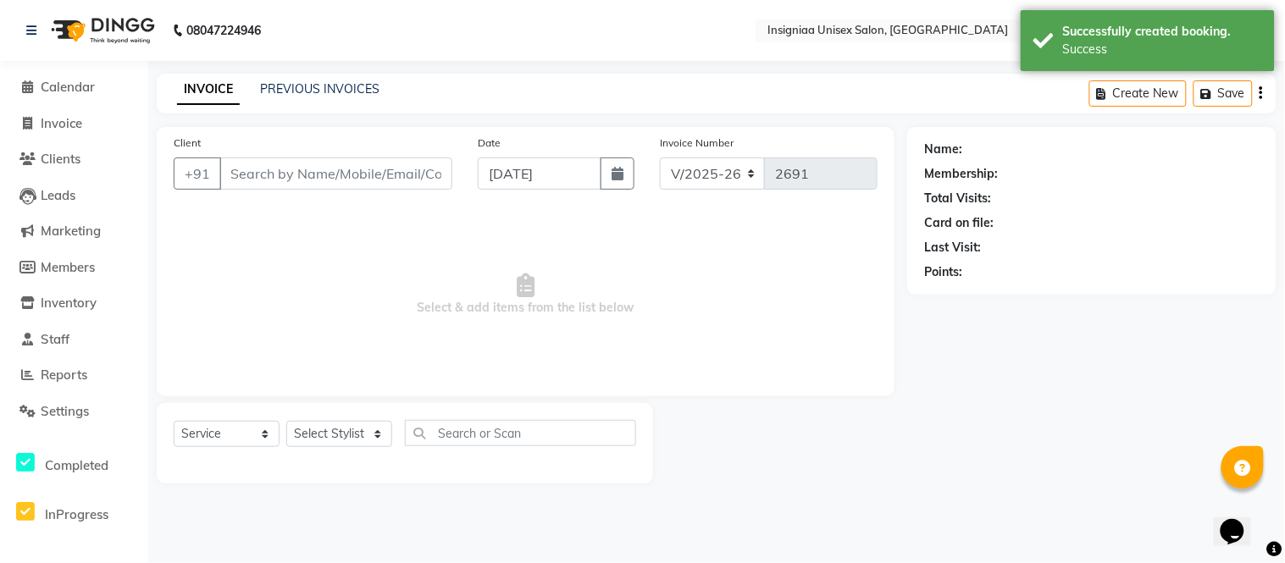
select select "3"
type input "9892603628"
select select "58133"
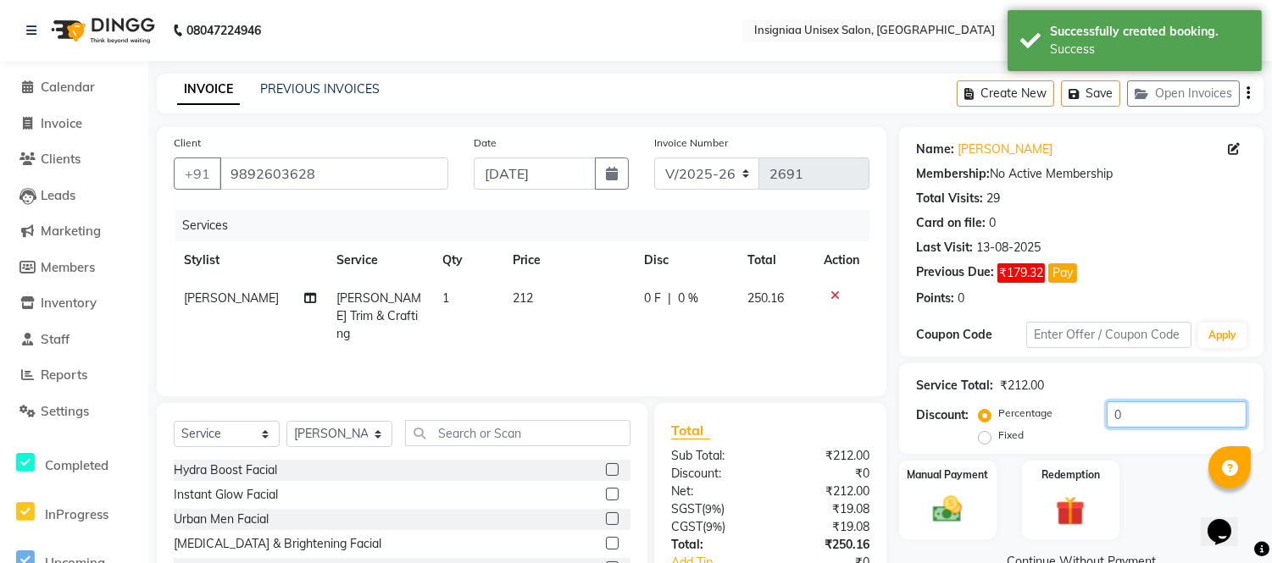
click at [1107, 413] on input "0" at bounding box center [1177, 415] width 140 height 26
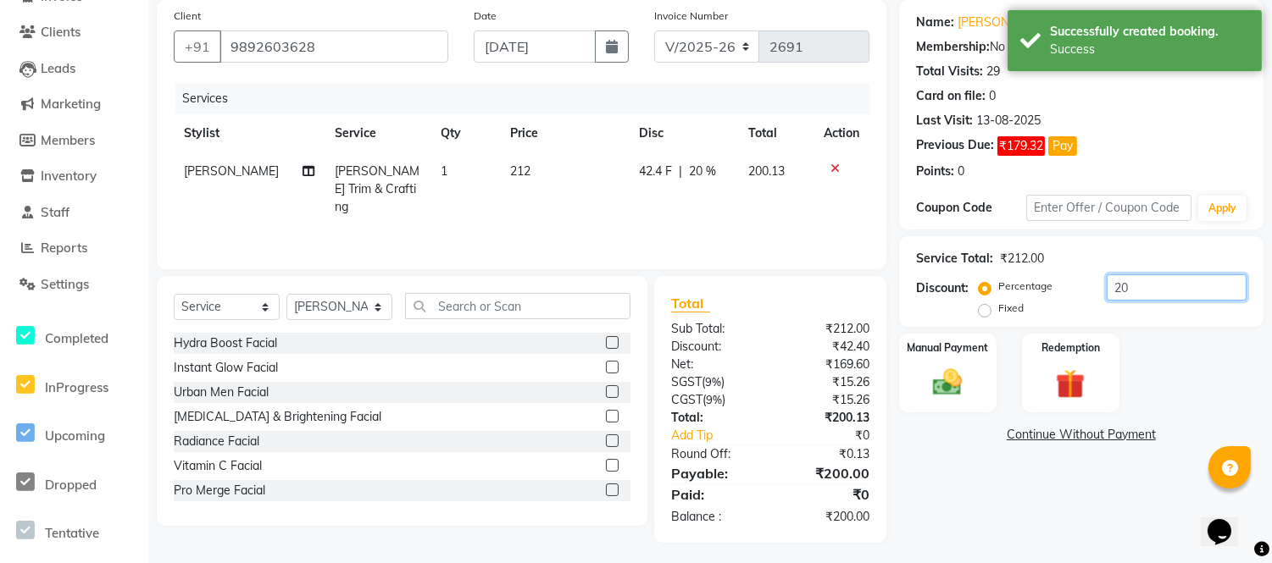
scroll to position [131, 0]
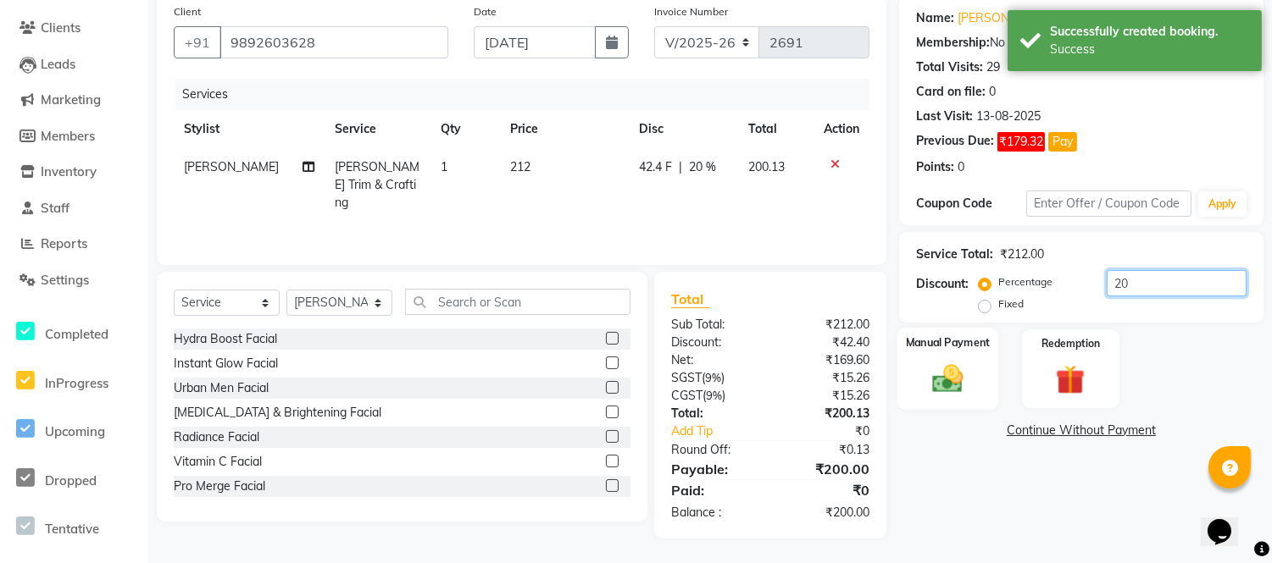
type input "20"
click at [932, 374] on img at bounding box center [948, 379] width 50 height 36
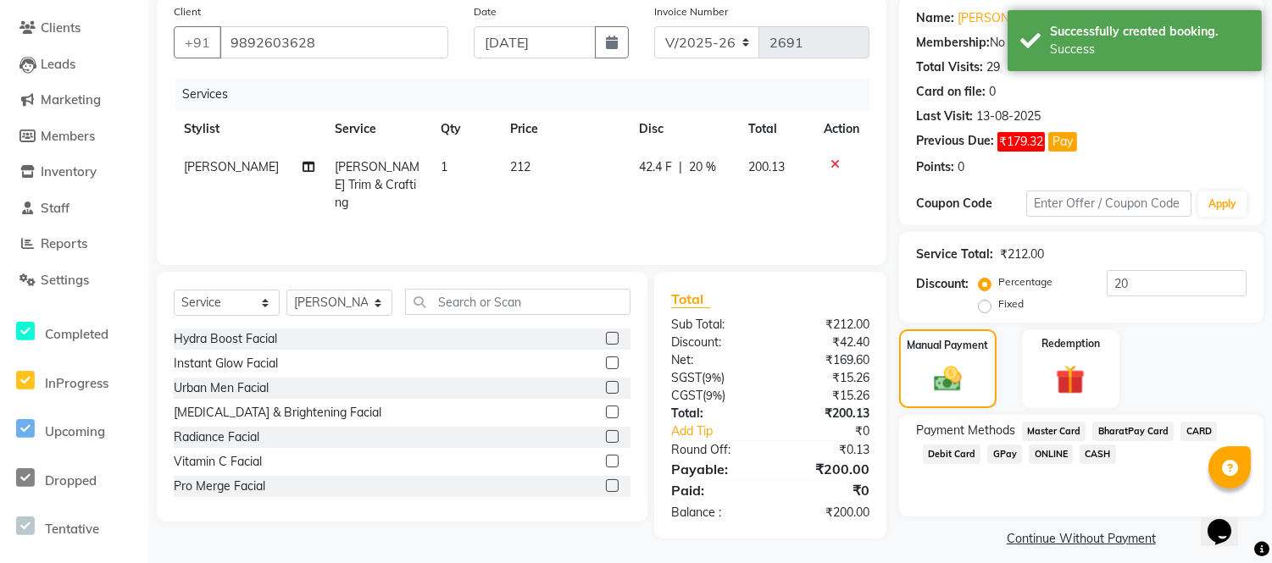
click at [1099, 458] on span "CASH" at bounding box center [1098, 454] width 36 height 19
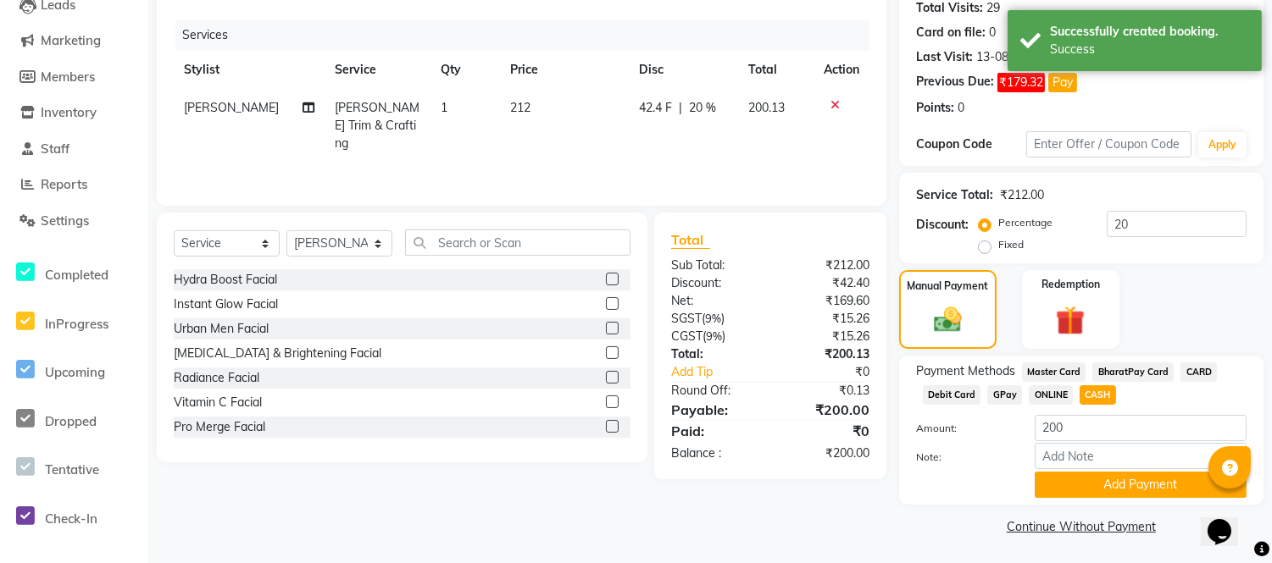
scroll to position [192, 0]
click at [1130, 480] on button "Add Payment" at bounding box center [1141, 484] width 212 height 26
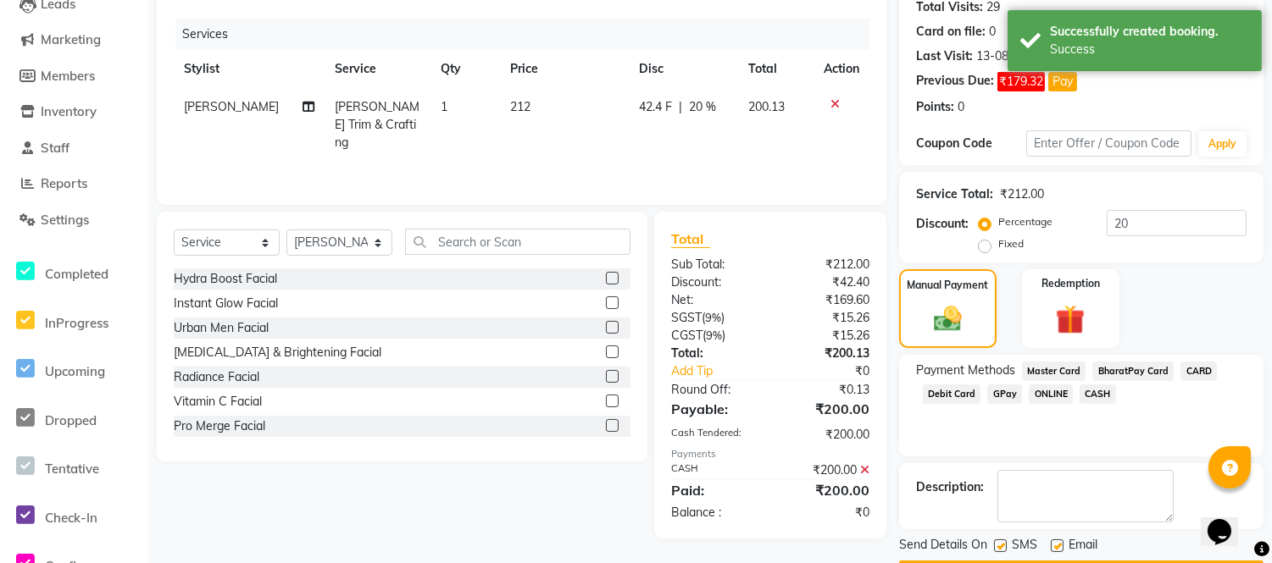
scroll to position [240, 0]
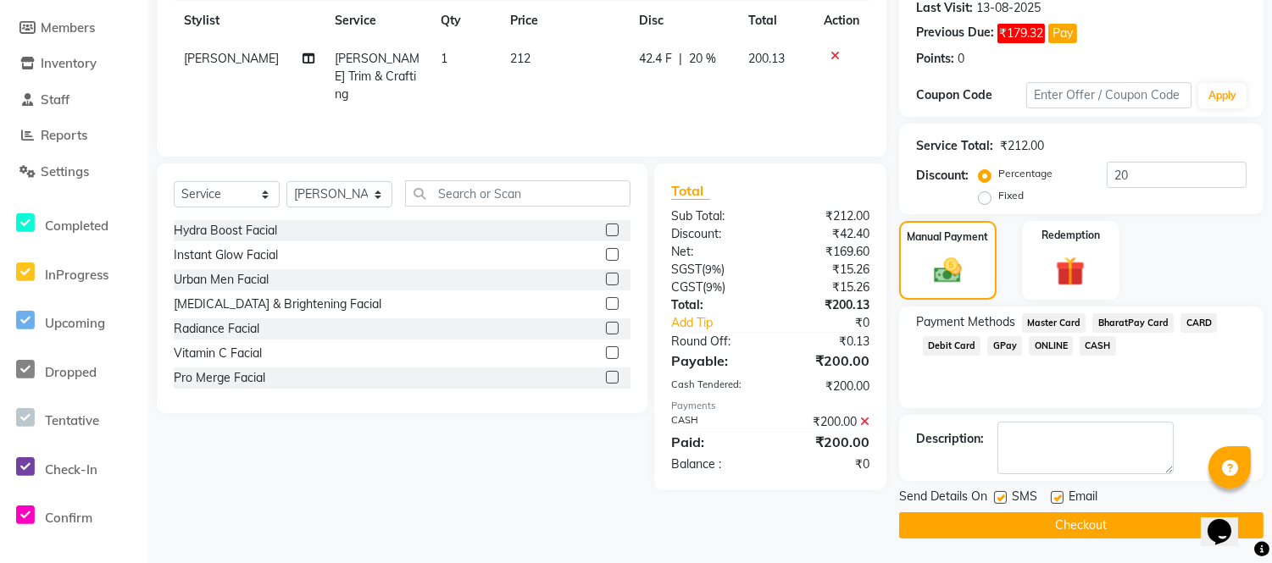
click at [1055, 501] on label at bounding box center [1057, 497] width 13 height 13
click at [1055, 501] on input "checkbox" at bounding box center [1056, 498] width 11 height 11
checkbox input "false"
click at [1002, 497] on label at bounding box center [1000, 497] width 13 height 13
click at [1002, 497] on input "checkbox" at bounding box center [999, 498] width 11 height 11
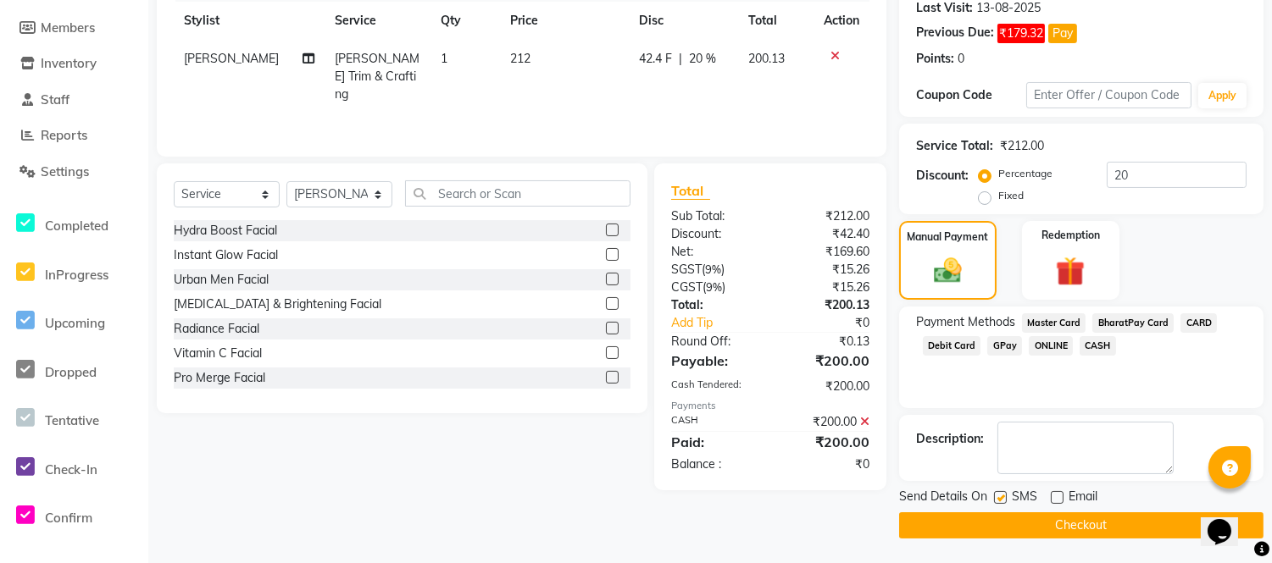
checkbox input "false"
click at [1010, 519] on button "Checkout" at bounding box center [1081, 526] width 364 height 26
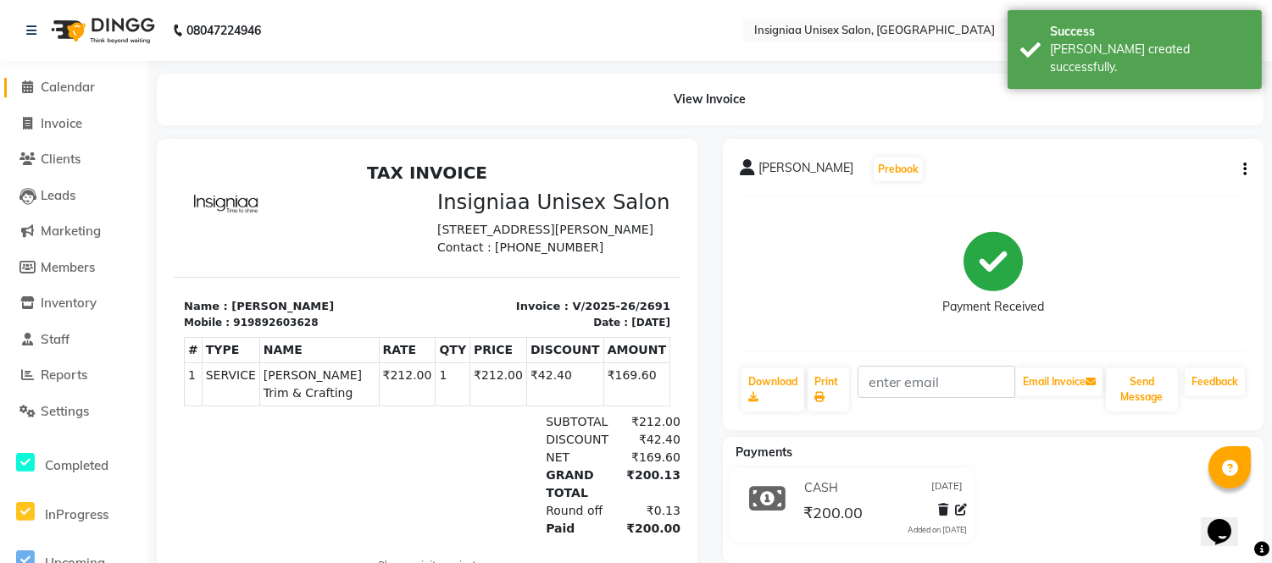
click at [69, 92] on span "Calendar" at bounding box center [68, 87] width 54 height 16
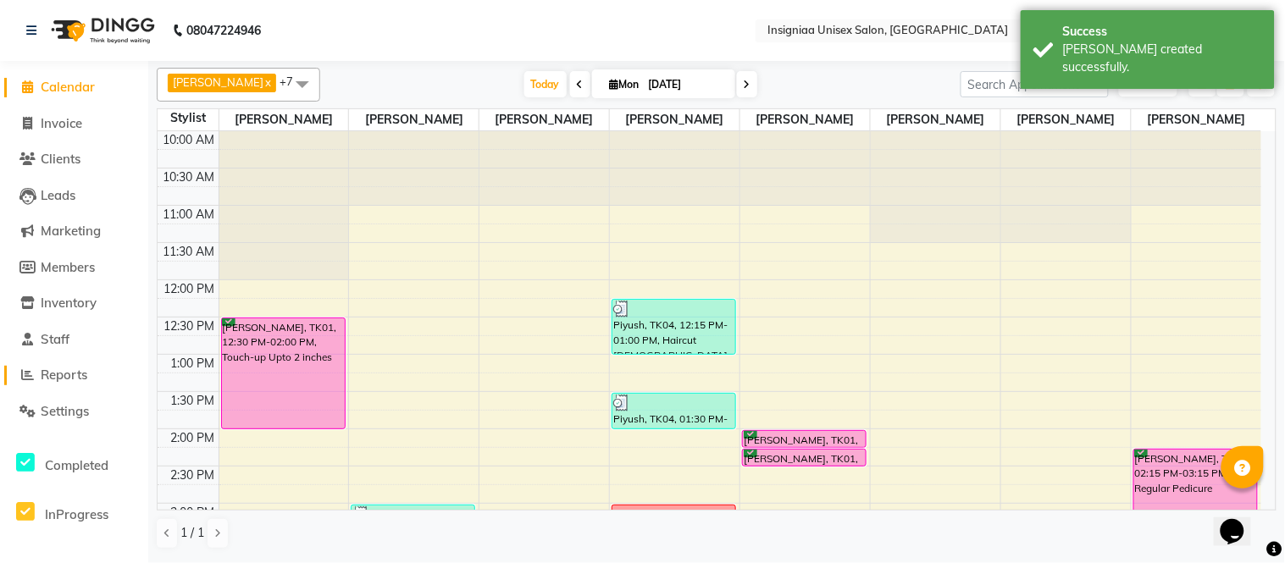
click at [60, 375] on span "Reports" at bounding box center [64, 375] width 47 height 16
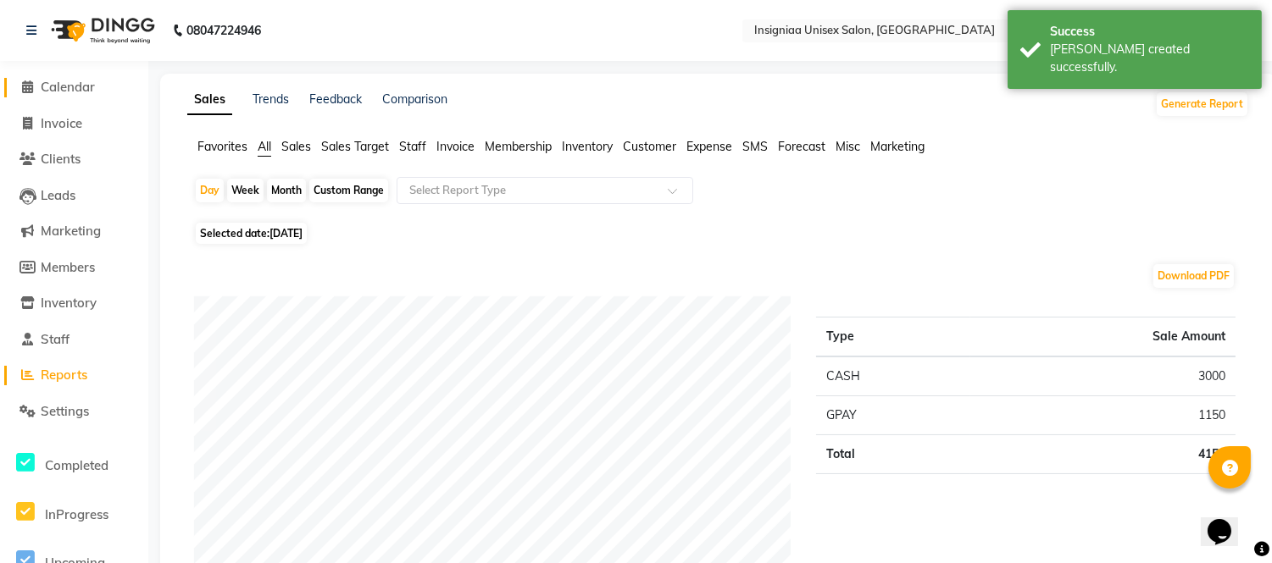
click at [64, 87] on span "Calendar" at bounding box center [68, 87] width 54 height 16
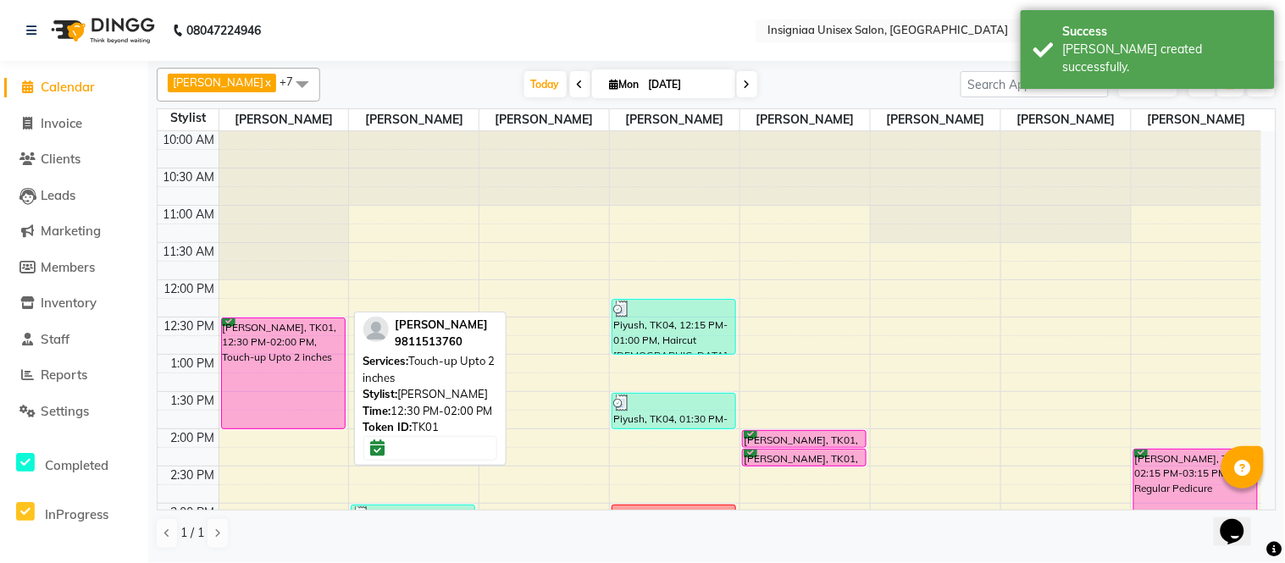
click at [308, 358] on div "[PERSON_NAME], TK01, 12:30 PM-02:00 PM, Touch-up Upto 2 inches" at bounding box center [283, 374] width 123 height 110
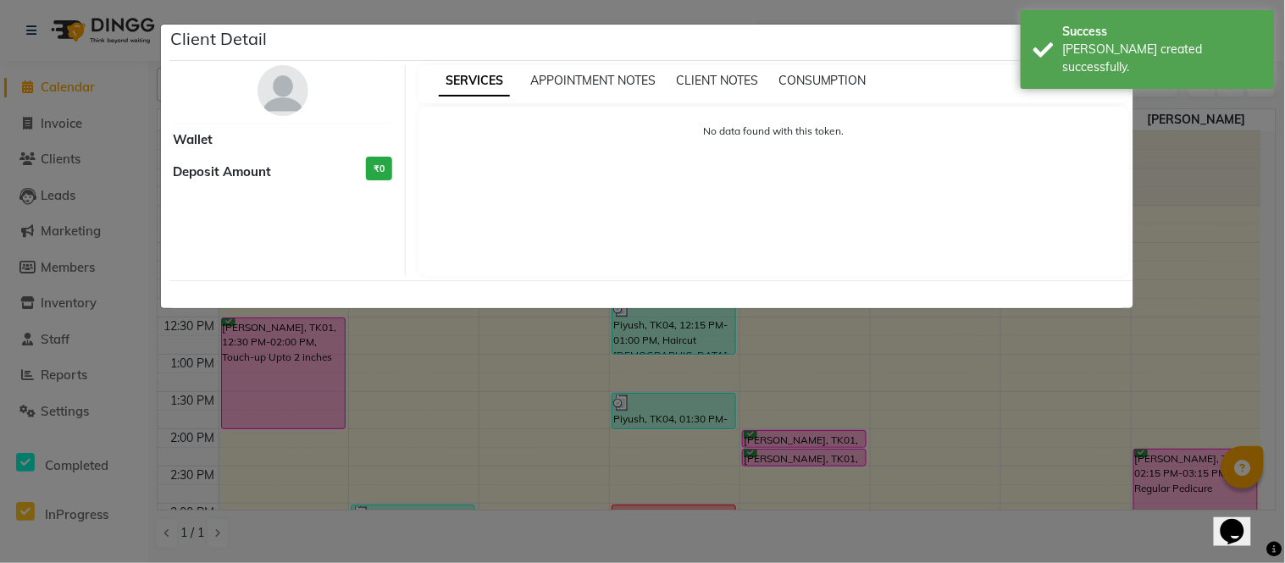
select select "6"
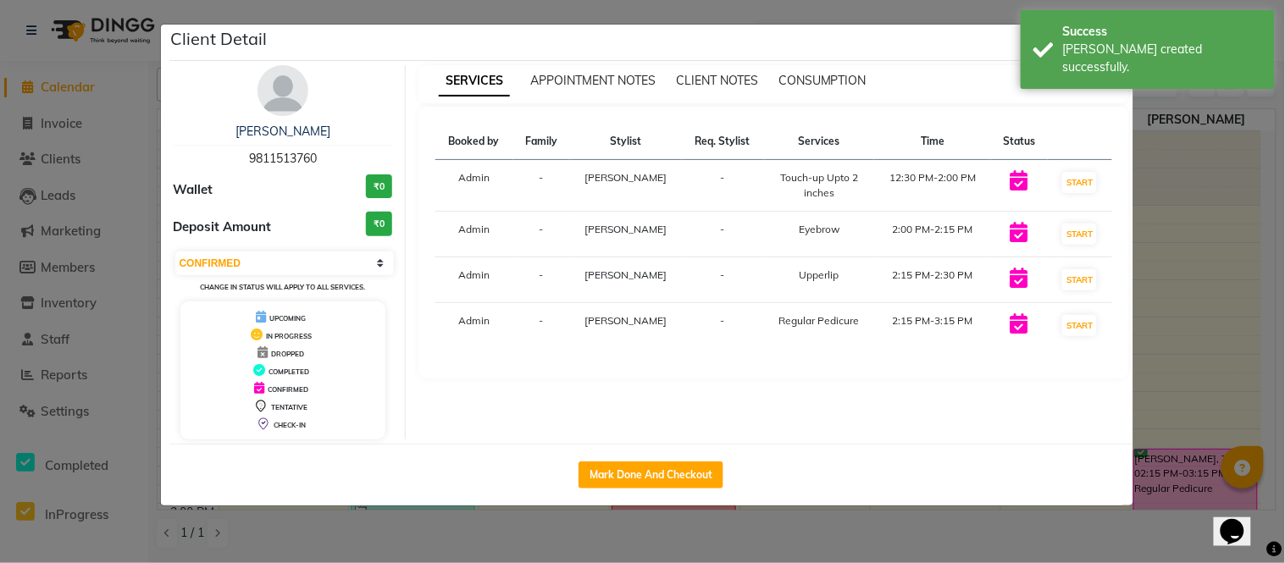
click at [655, 454] on div "Mark Done And Checkout" at bounding box center [651, 475] width 964 height 62
click at [653, 468] on button "Mark Done And Checkout" at bounding box center [651, 475] width 145 height 27
select select "6999"
select select "service"
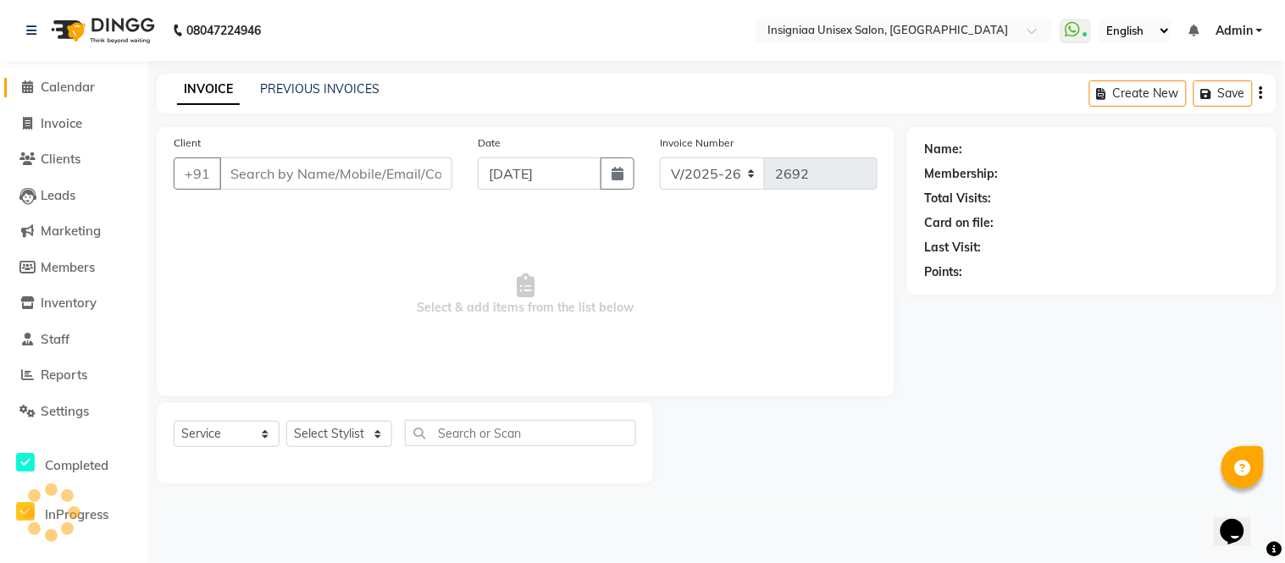
type input "9811513760"
select select "58136"
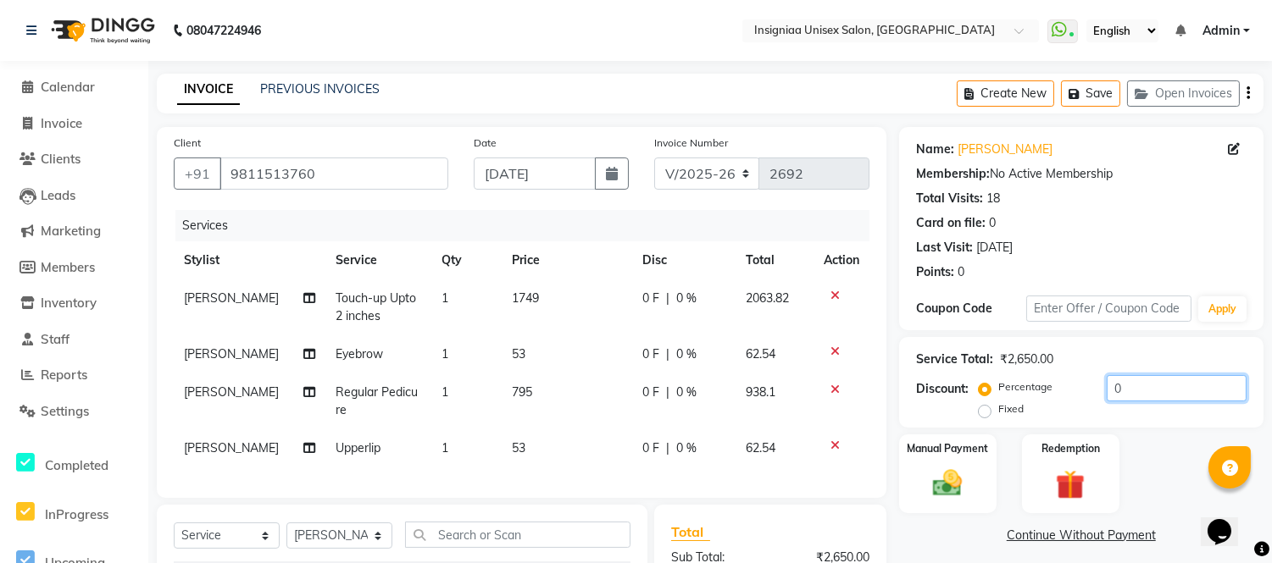
click at [1107, 388] on input "0" at bounding box center [1177, 388] width 140 height 26
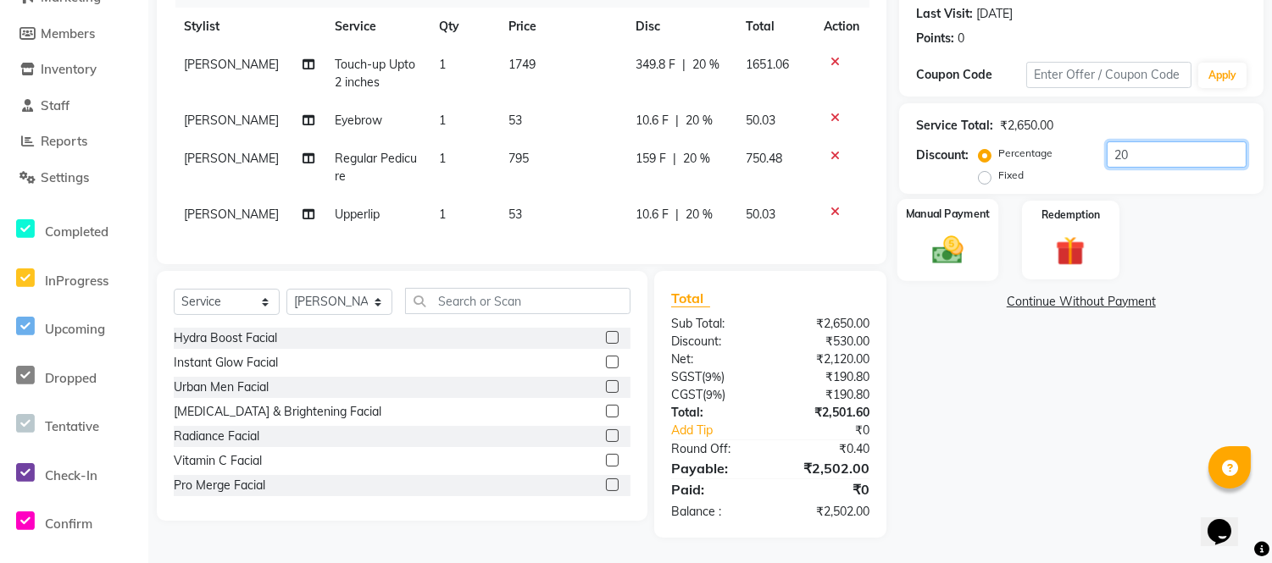
scroll to position [247, 0]
type input "20"
click at [938, 232] on img at bounding box center [948, 250] width 50 height 36
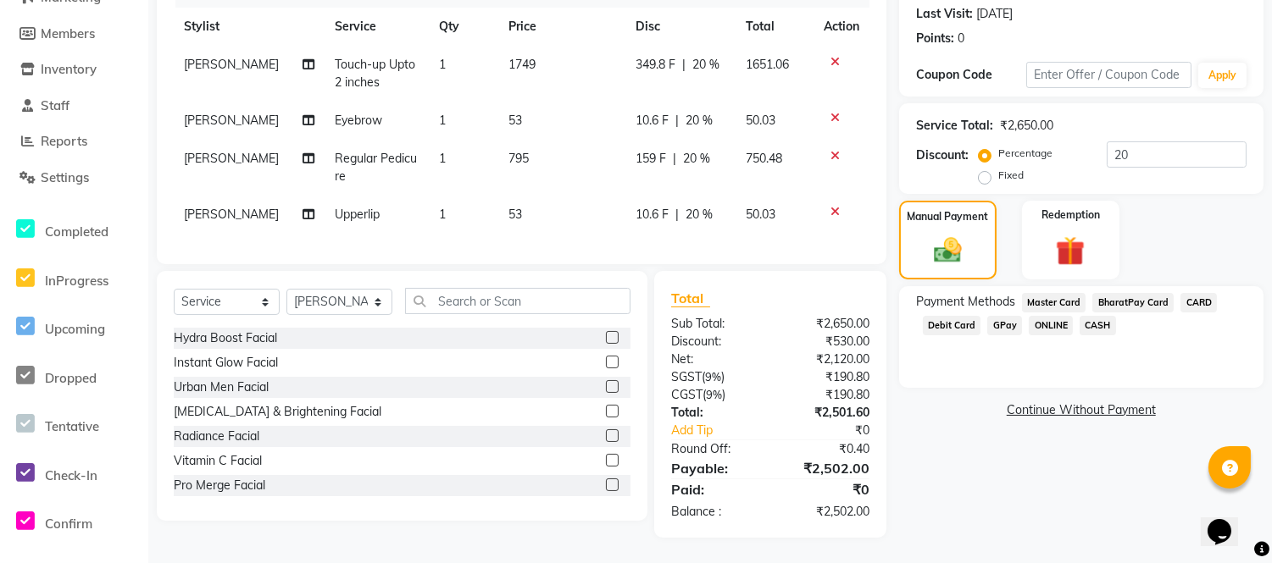
click at [1096, 316] on span "CASH" at bounding box center [1098, 325] width 36 height 19
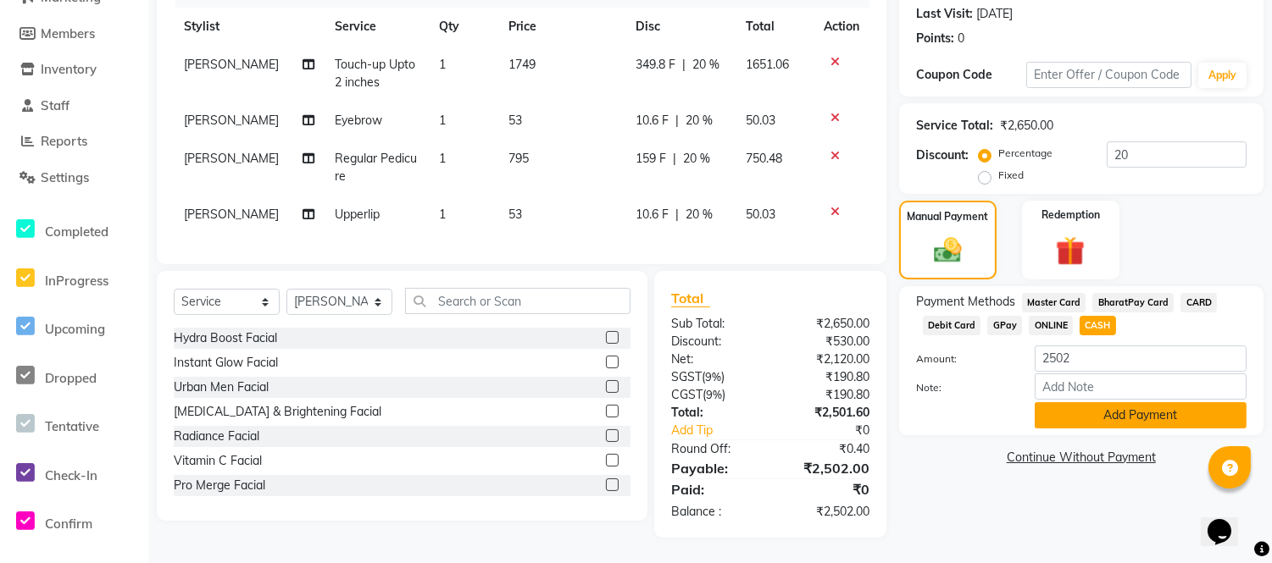
click at [1107, 402] on button "Add Payment" at bounding box center [1141, 415] width 212 height 26
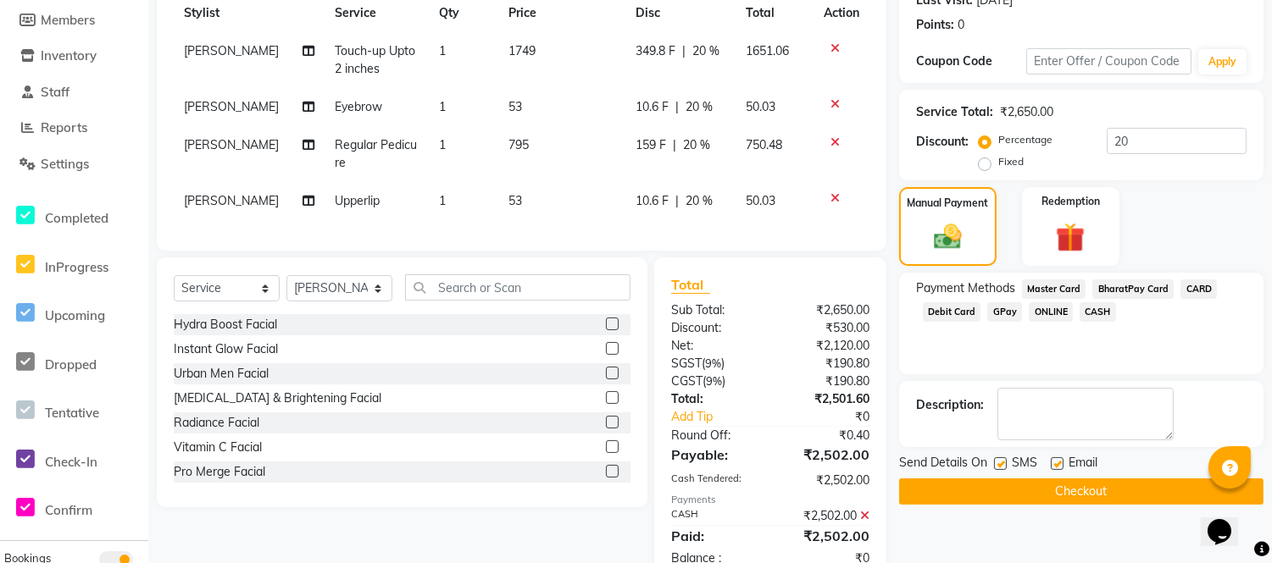
scroll to position [308, 0]
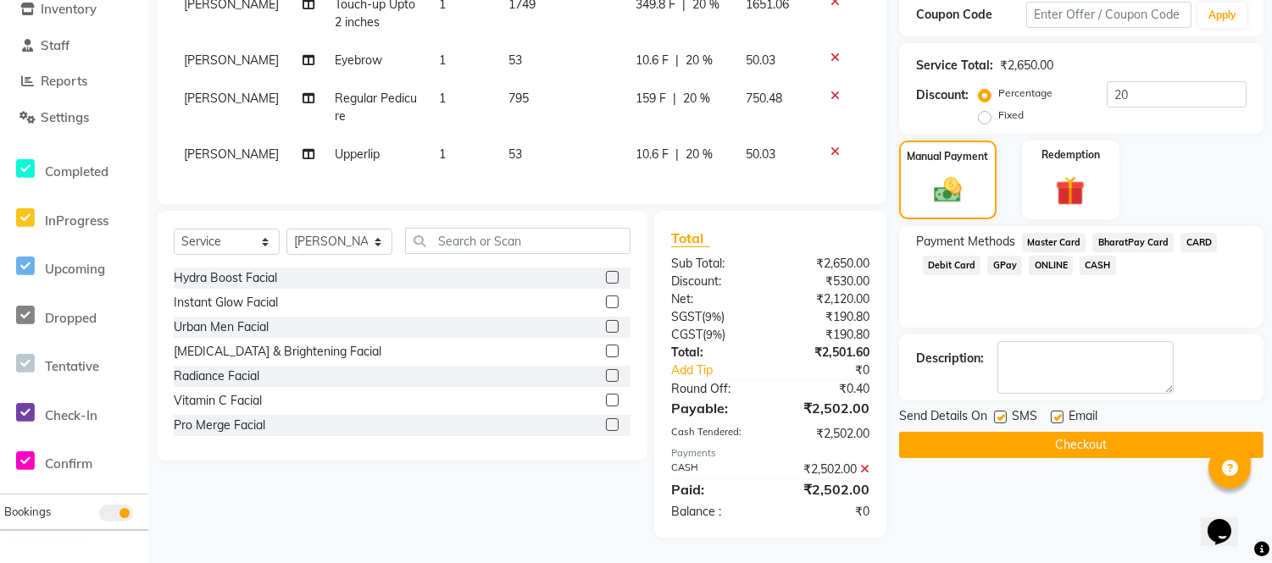
click at [1052, 411] on label at bounding box center [1057, 417] width 13 height 13
click at [1052, 413] on input "checkbox" at bounding box center [1056, 418] width 11 height 11
checkbox input "false"
click at [1001, 411] on label at bounding box center [1000, 417] width 13 height 13
click at [1001, 413] on input "checkbox" at bounding box center [999, 418] width 11 height 11
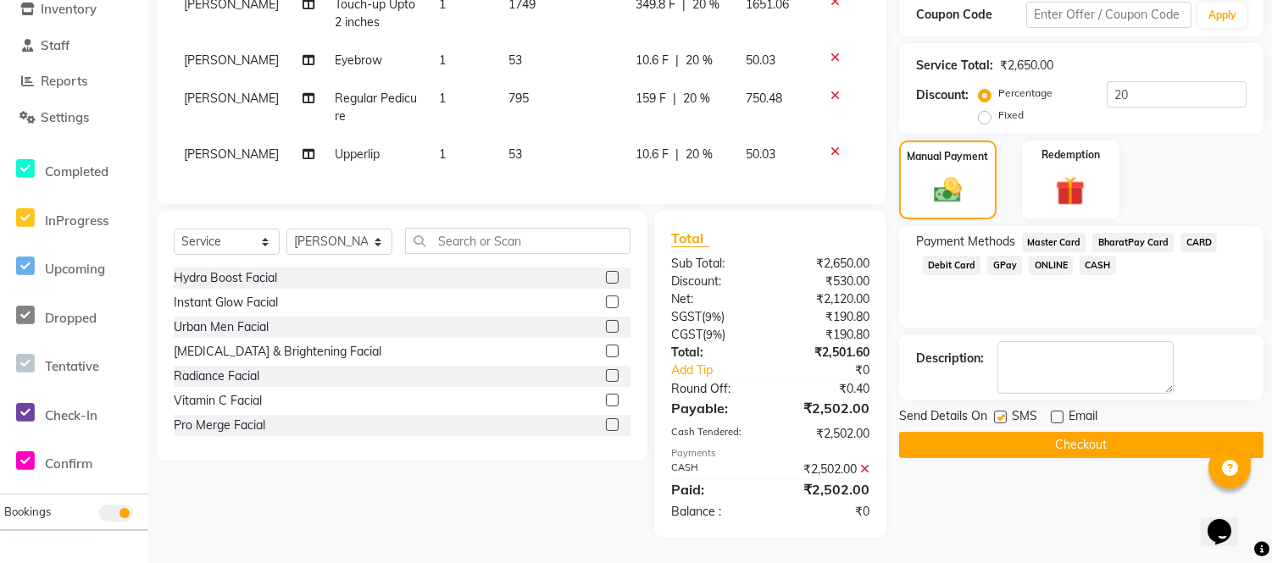
checkbox input "false"
click at [1009, 432] on button "Checkout" at bounding box center [1081, 445] width 364 height 26
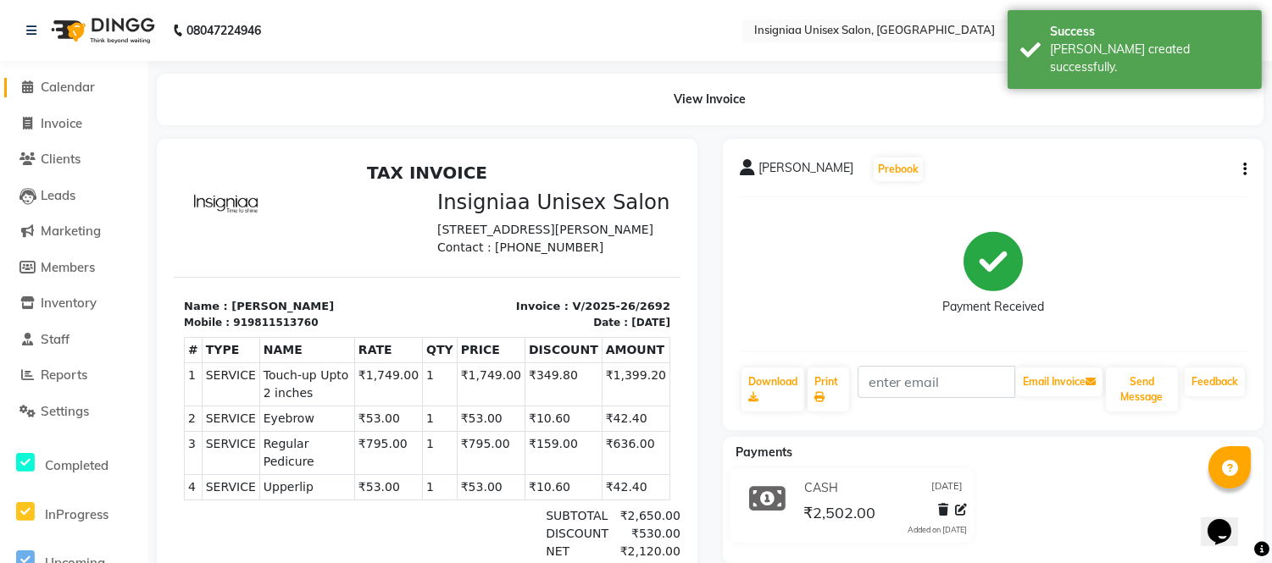
click at [56, 95] on link "Calendar" at bounding box center [74, 87] width 140 height 19
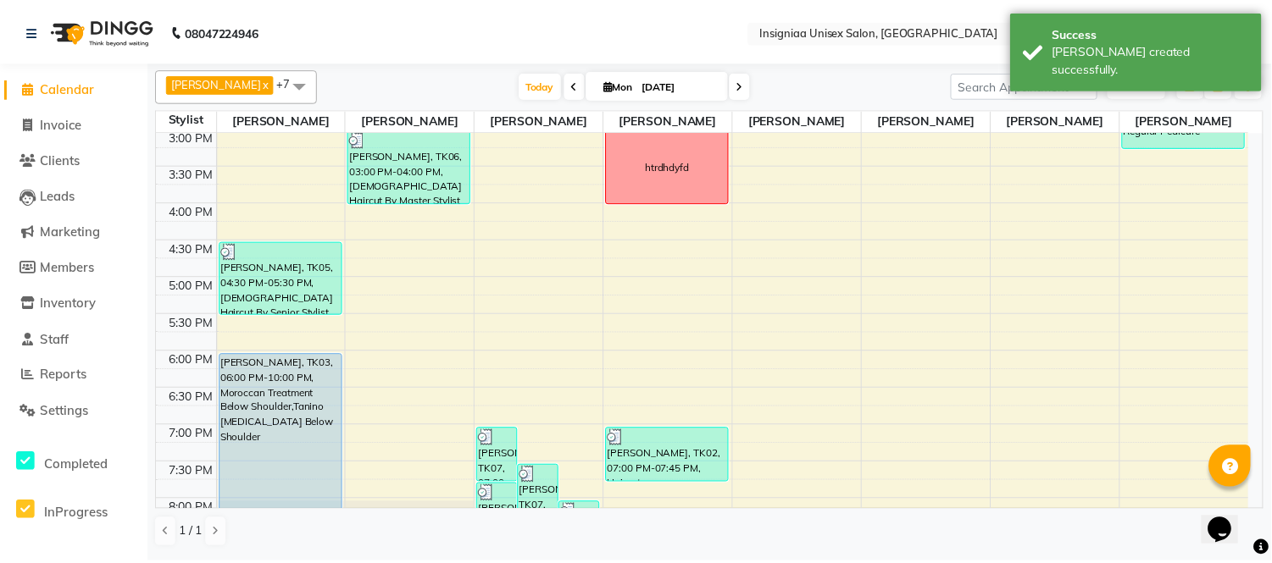
scroll to position [519, 0]
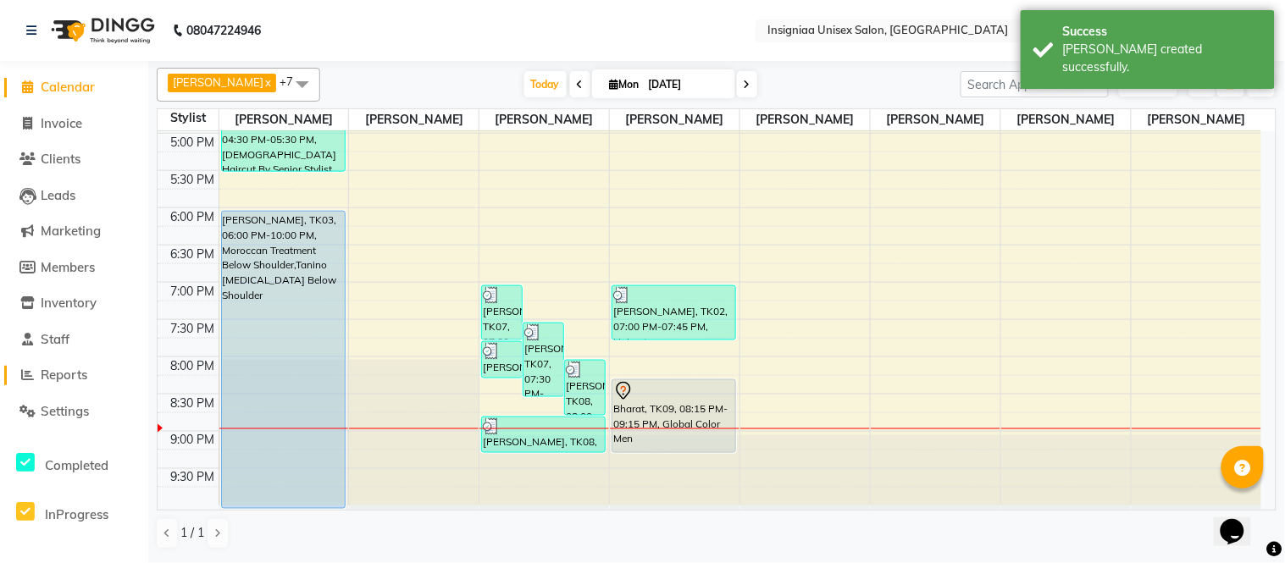
click at [81, 380] on span "Reports" at bounding box center [64, 375] width 47 height 16
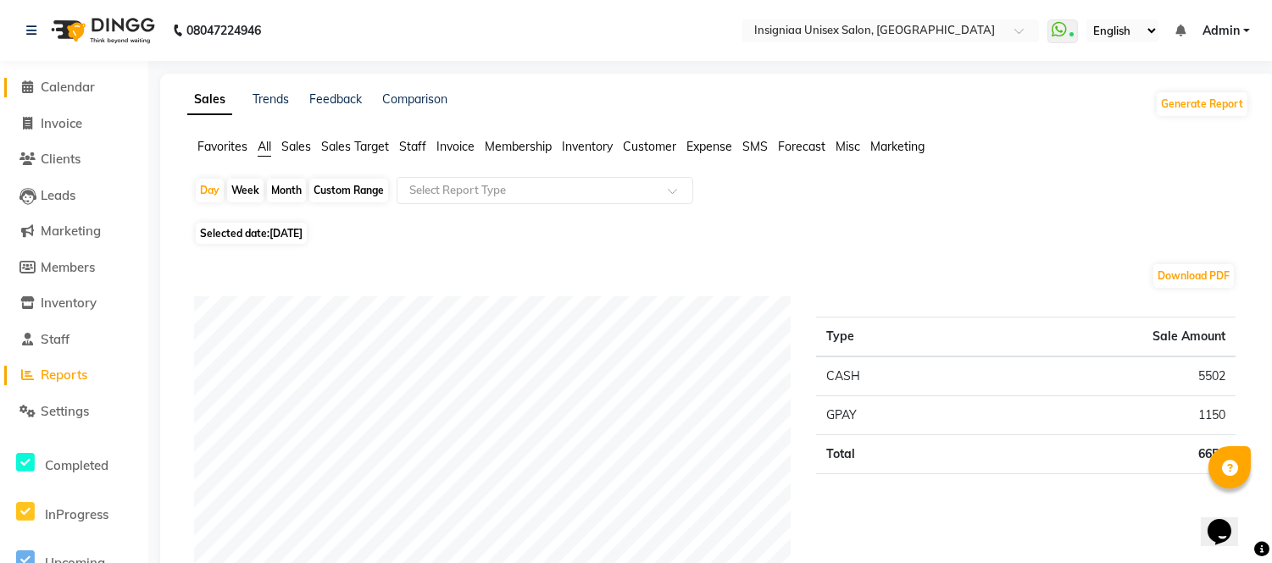
click at [81, 87] on span "Calendar" at bounding box center [68, 87] width 54 height 16
